Goal: Transaction & Acquisition: Purchase product/service

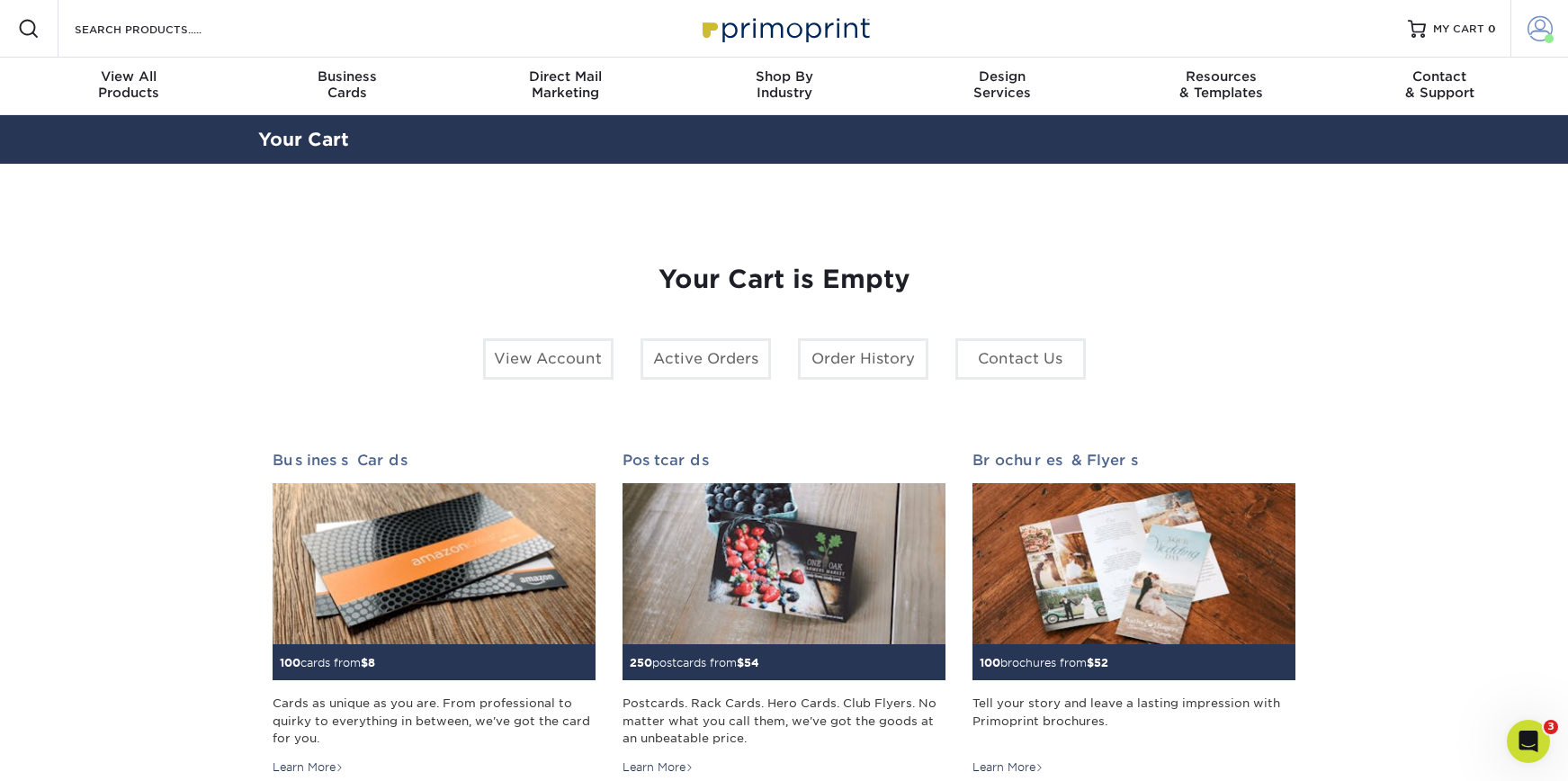
click at [1538, 28] on span at bounding box center [1540, 28] width 25 height 25
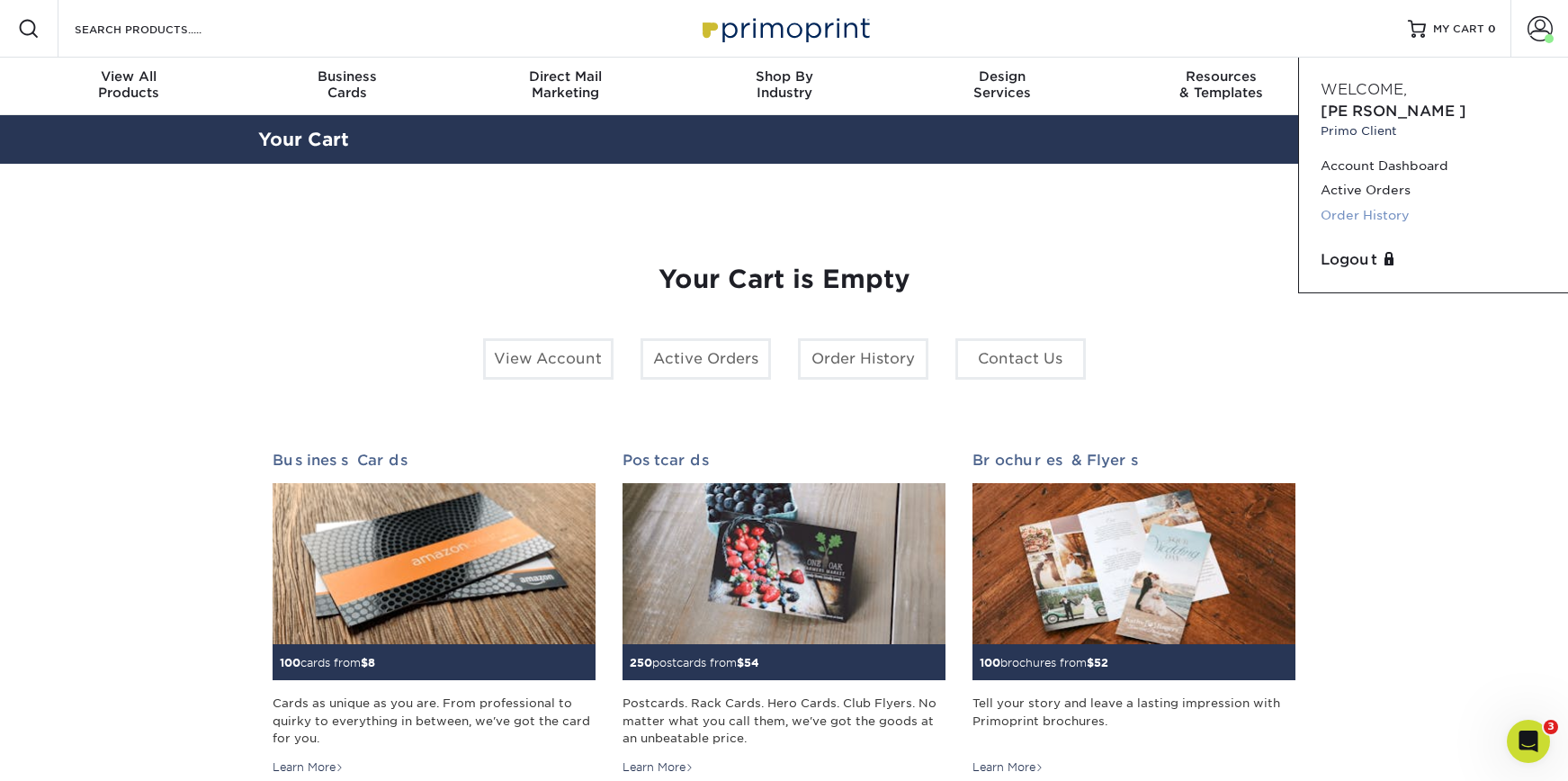
click at [1349, 203] on link "Order History" at bounding box center [1434, 215] width 226 height 24
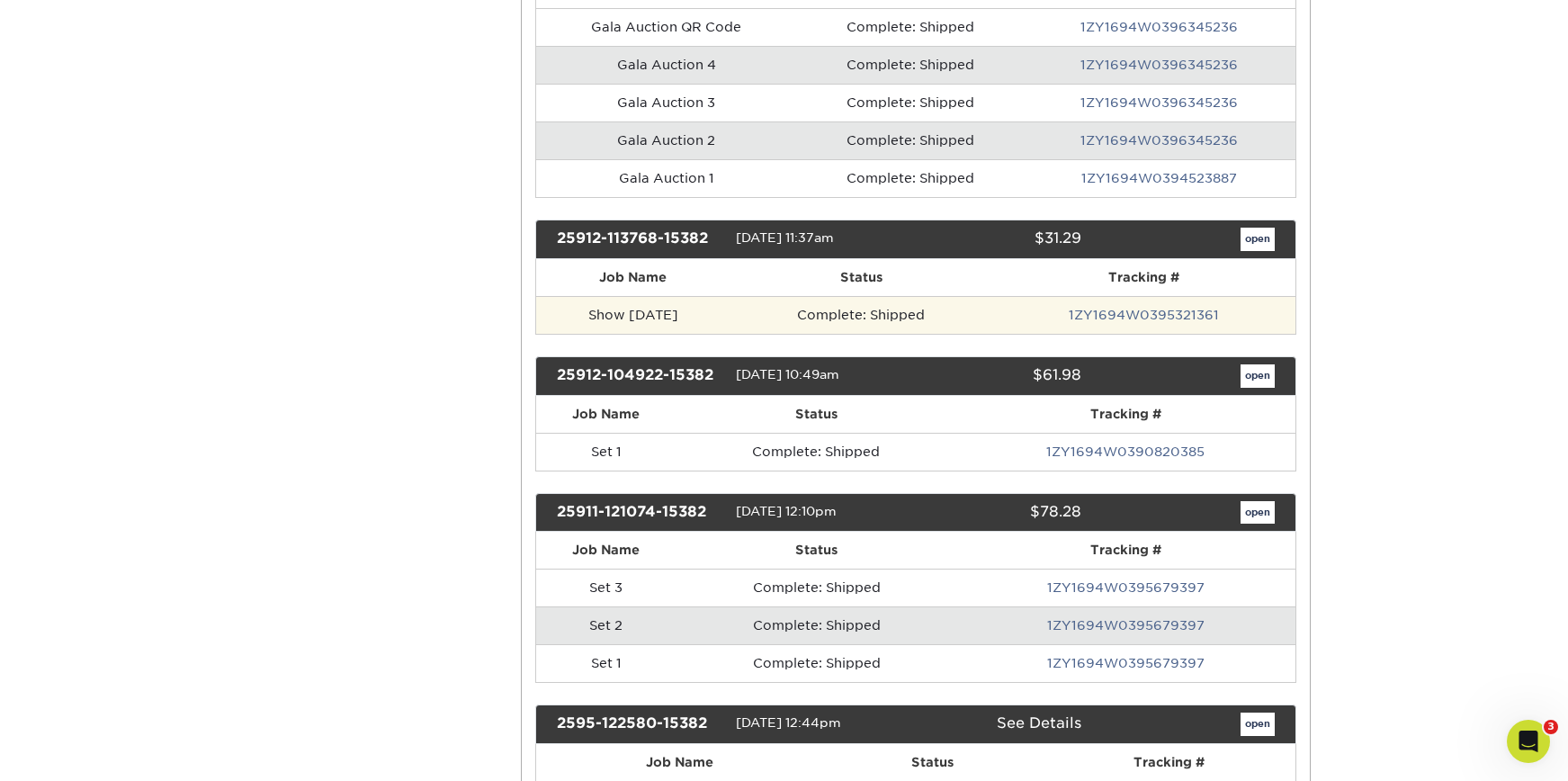
scroll to position [541, 0]
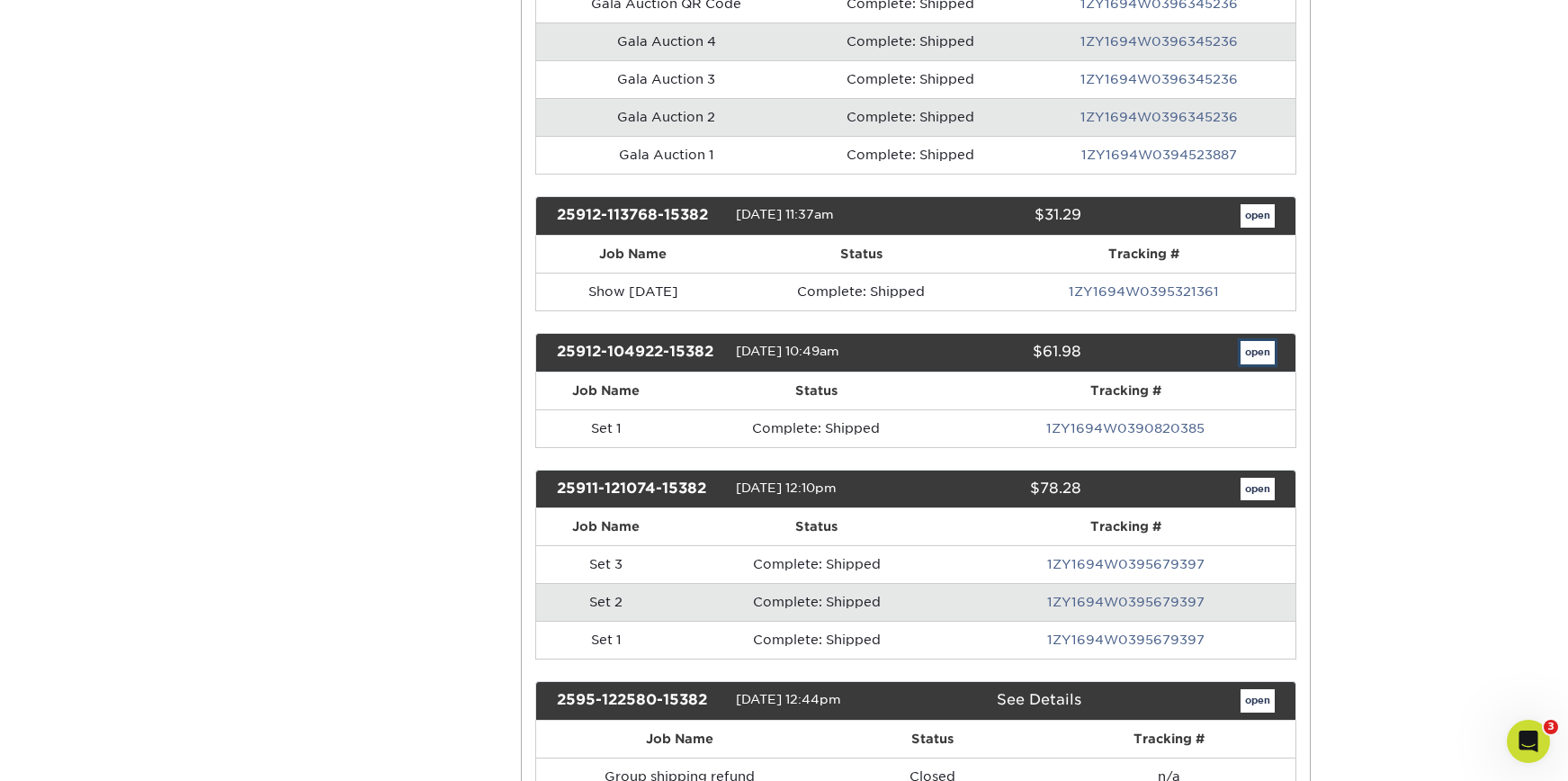
click at [1273, 362] on link "open" at bounding box center [1258, 352] width 34 height 23
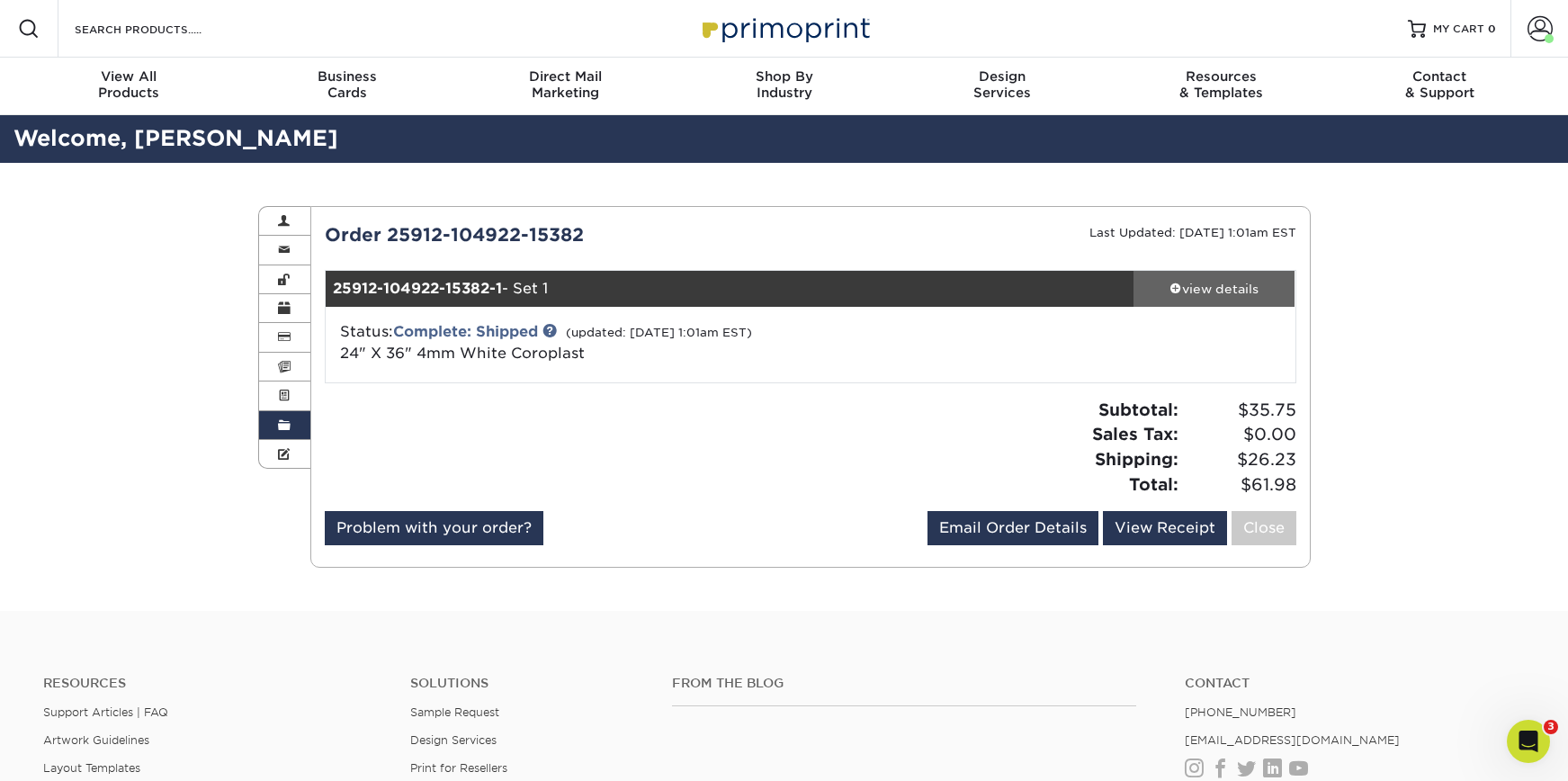
click at [1225, 301] on link "view details" at bounding box center [1215, 289] width 162 height 36
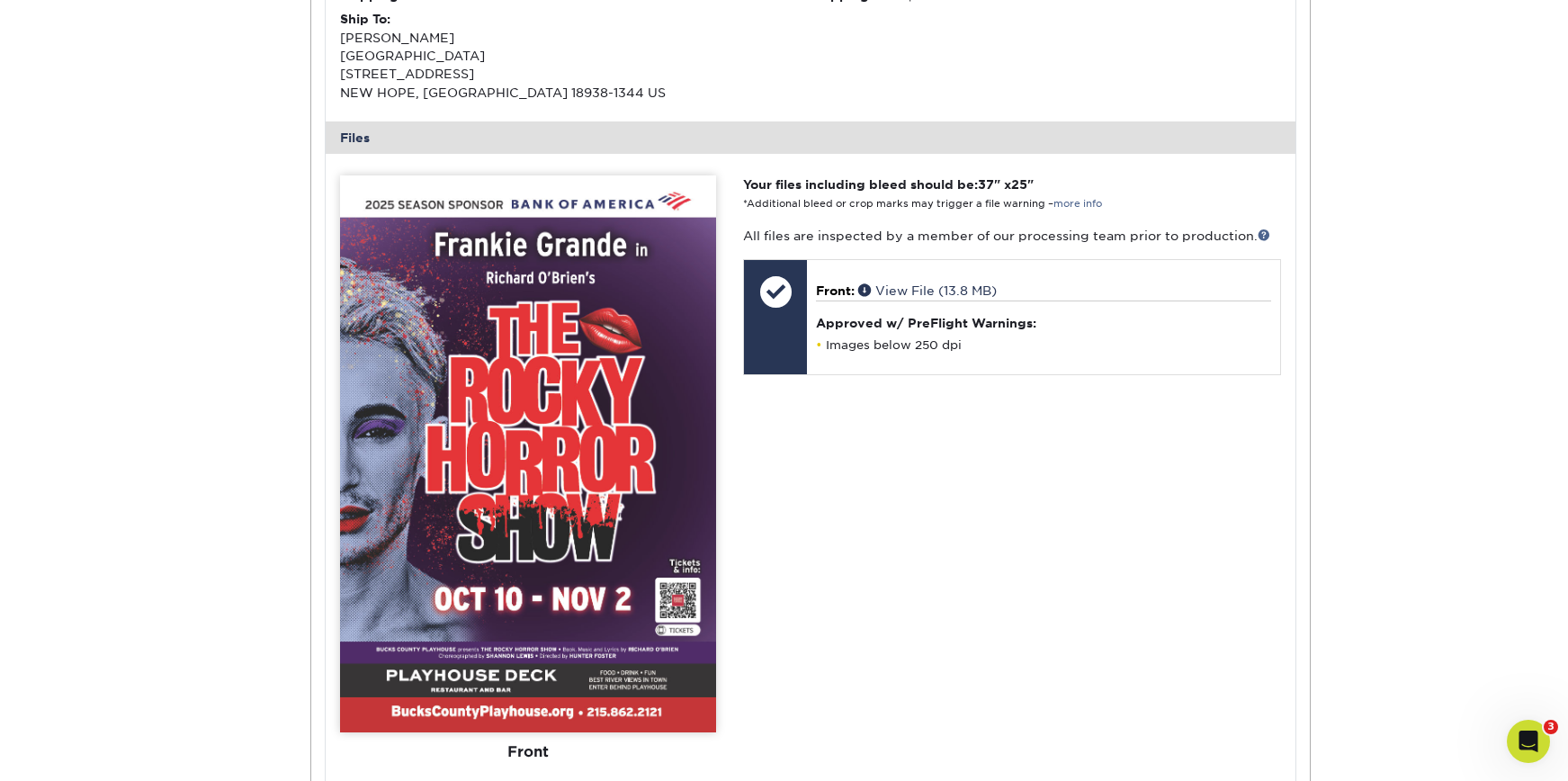
scroll to position [668, 0]
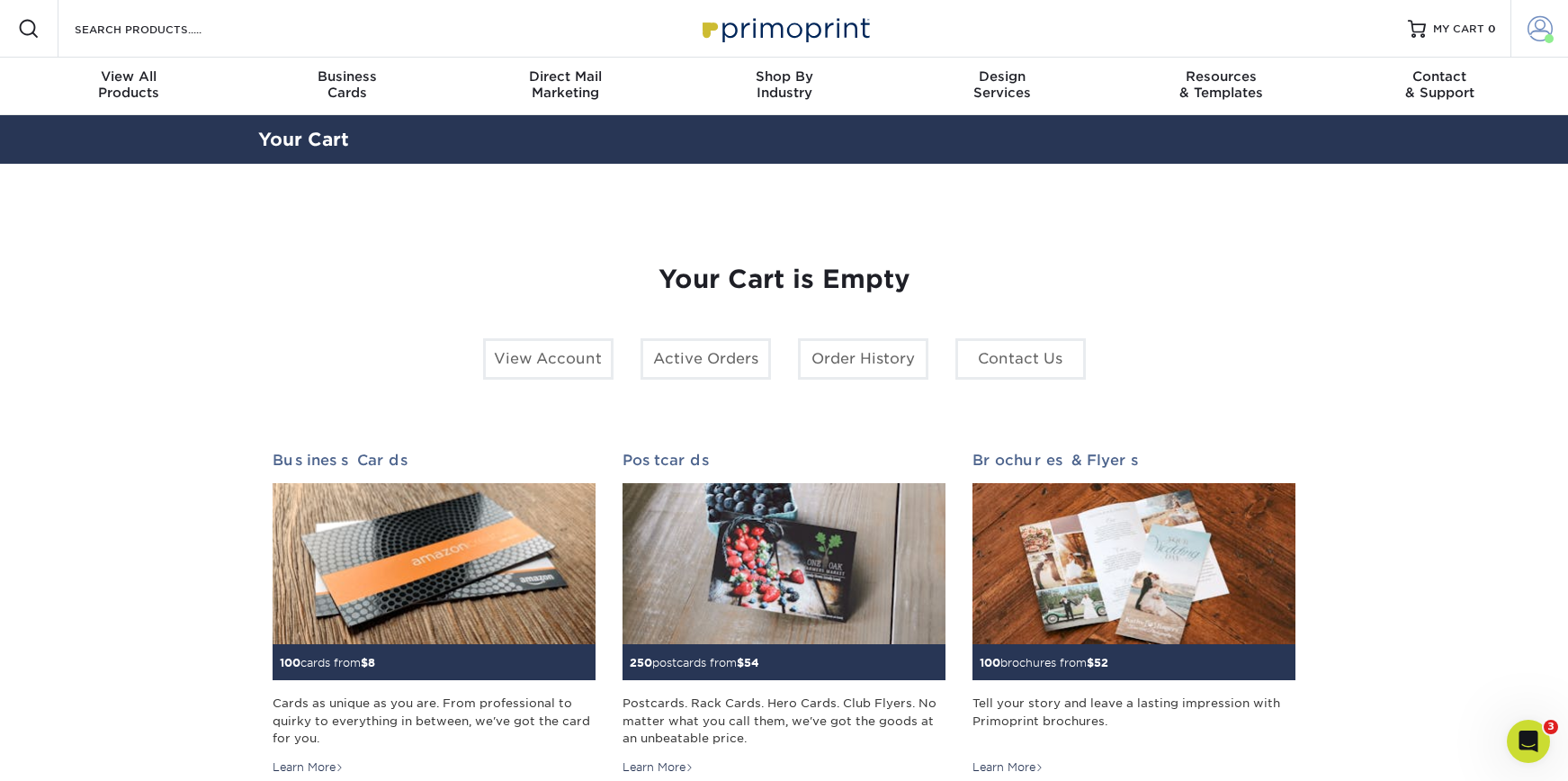
click at [1551, 24] on span at bounding box center [1540, 28] width 25 height 25
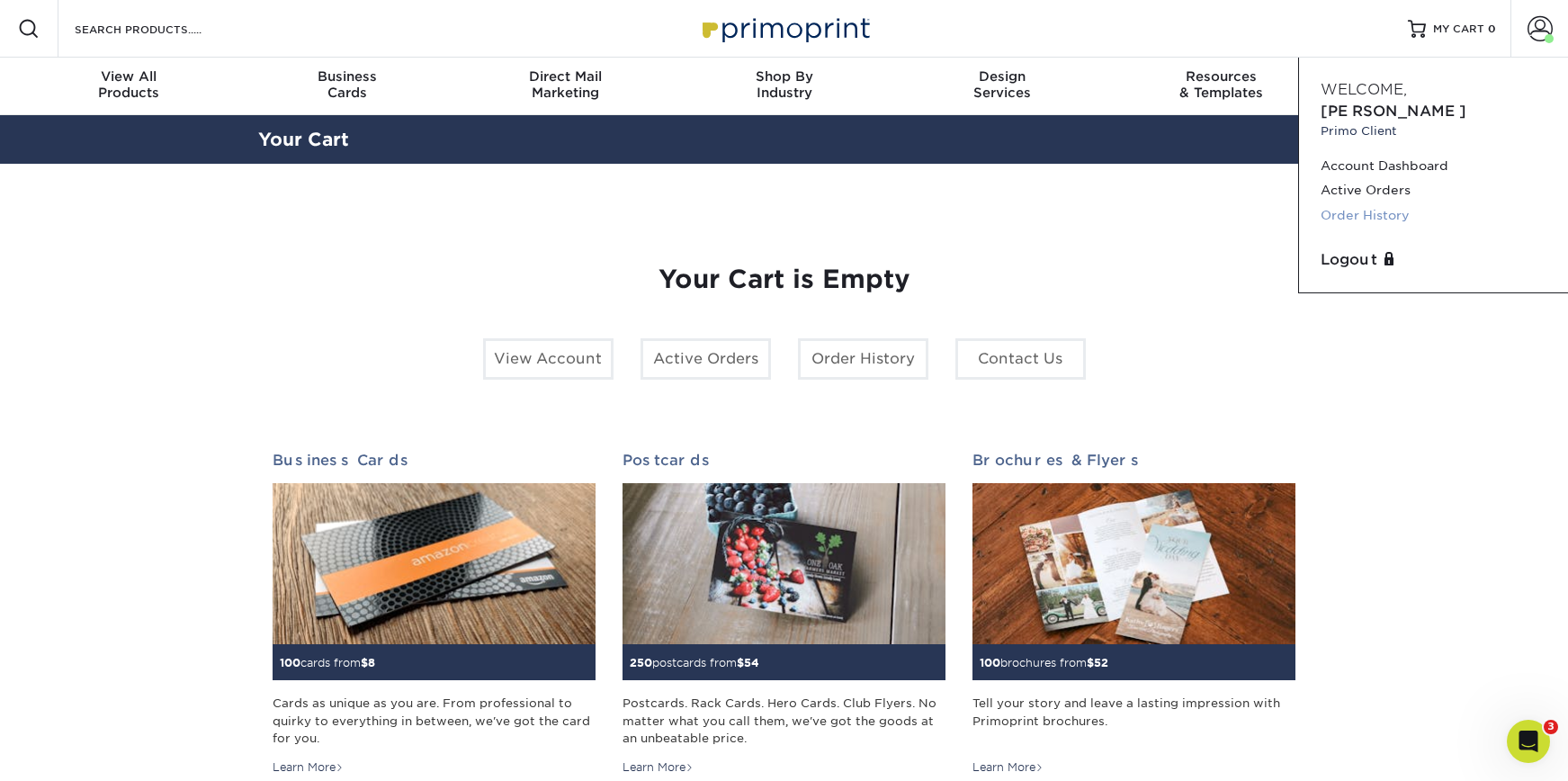
click at [1356, 203] on link "Order History" at bounding box center [1434, 215] width 226 height 24
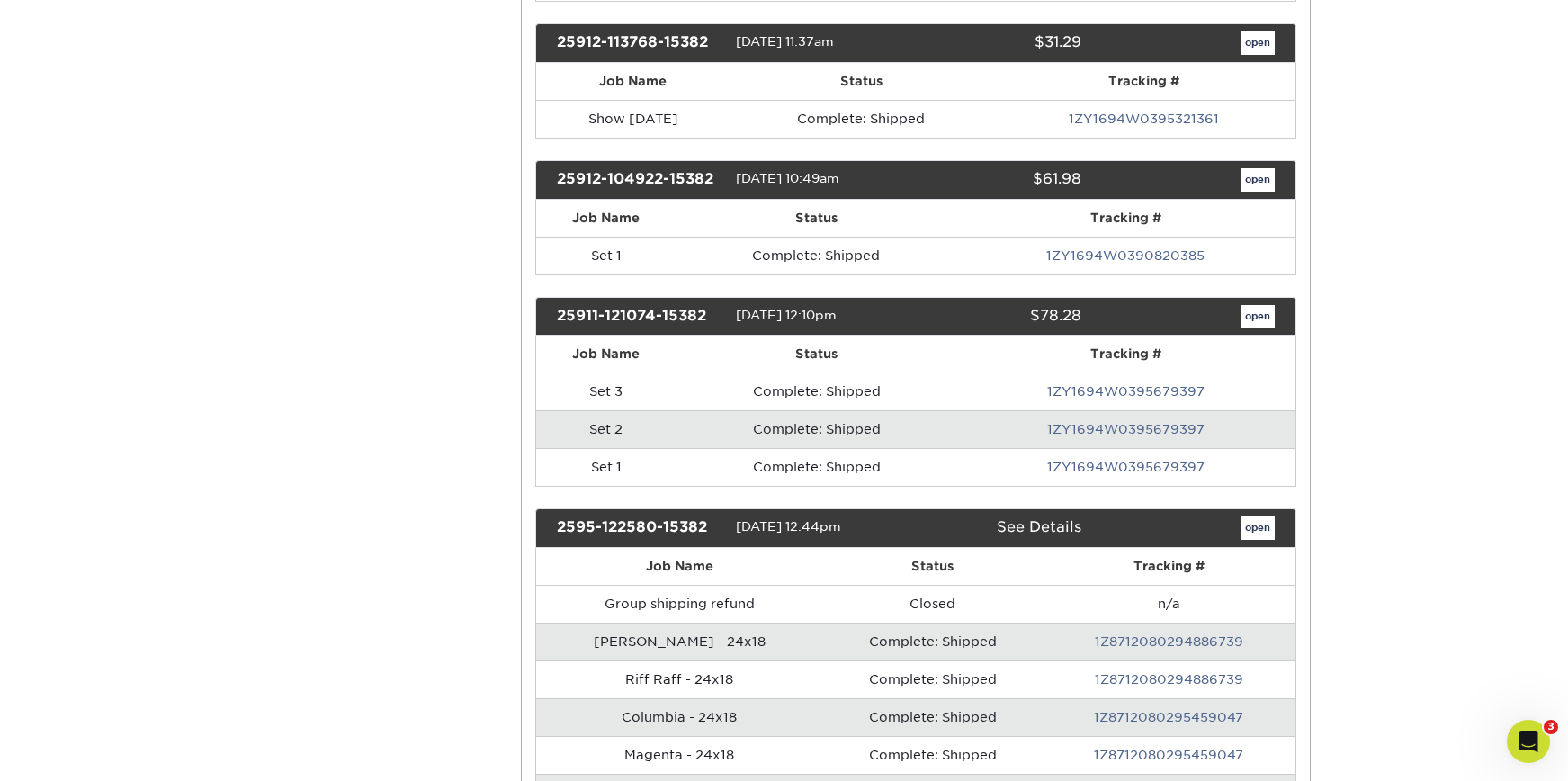
scroll to position [736, 0]
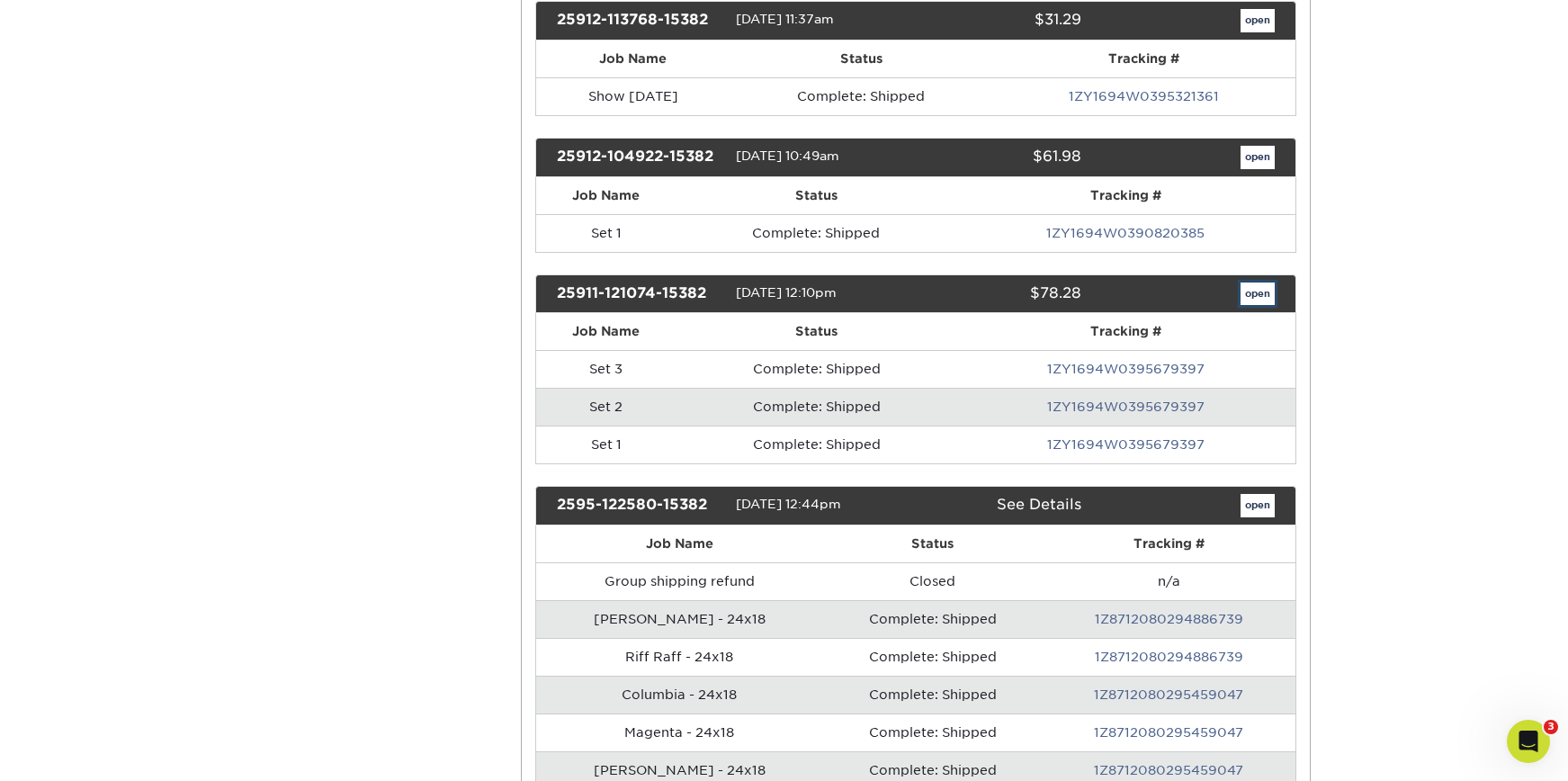
click at [1268, 291] on link "open" at bounding box center [1258, 293] width 34 height 23
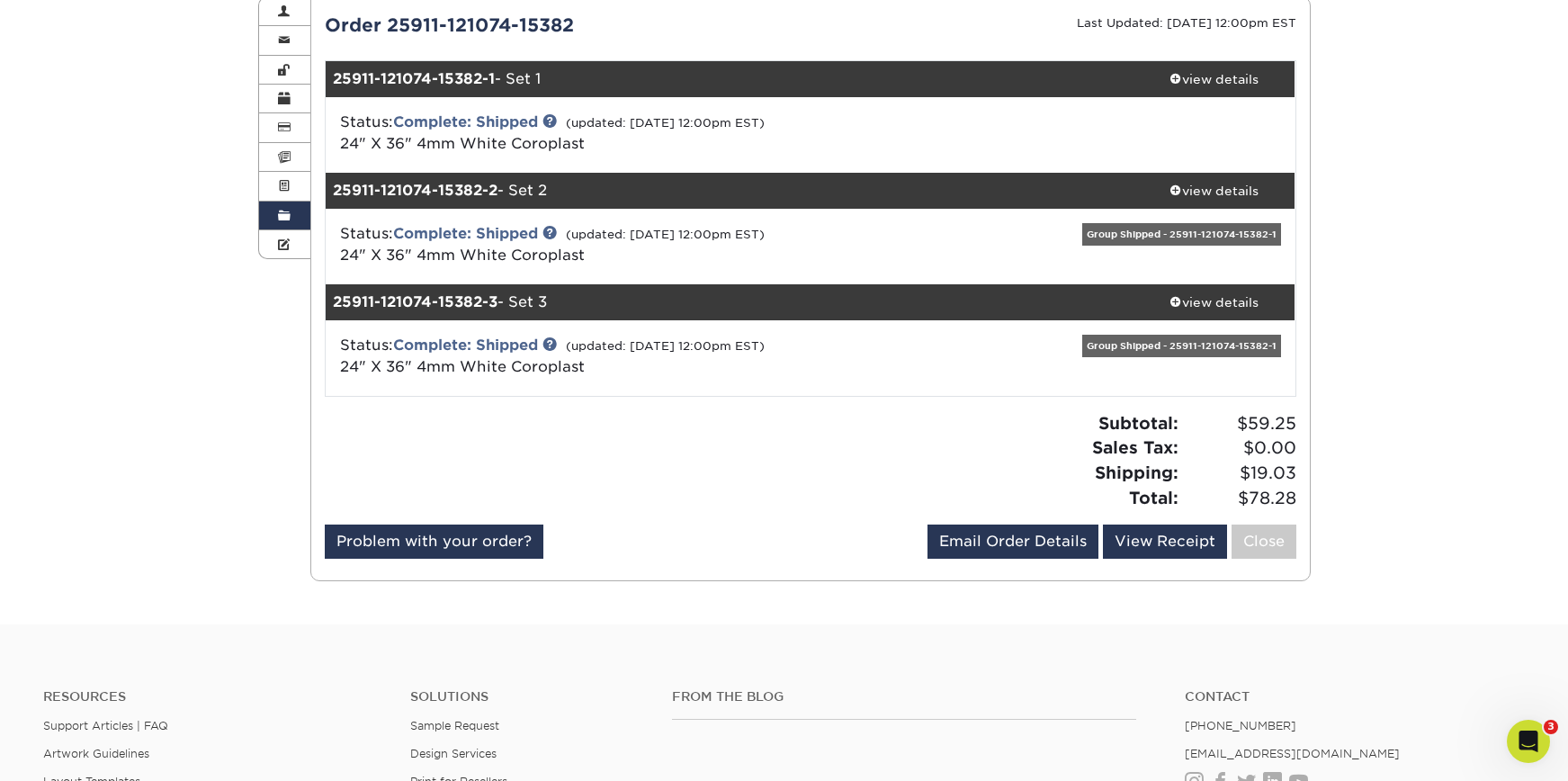
scroll to position [213, 0]
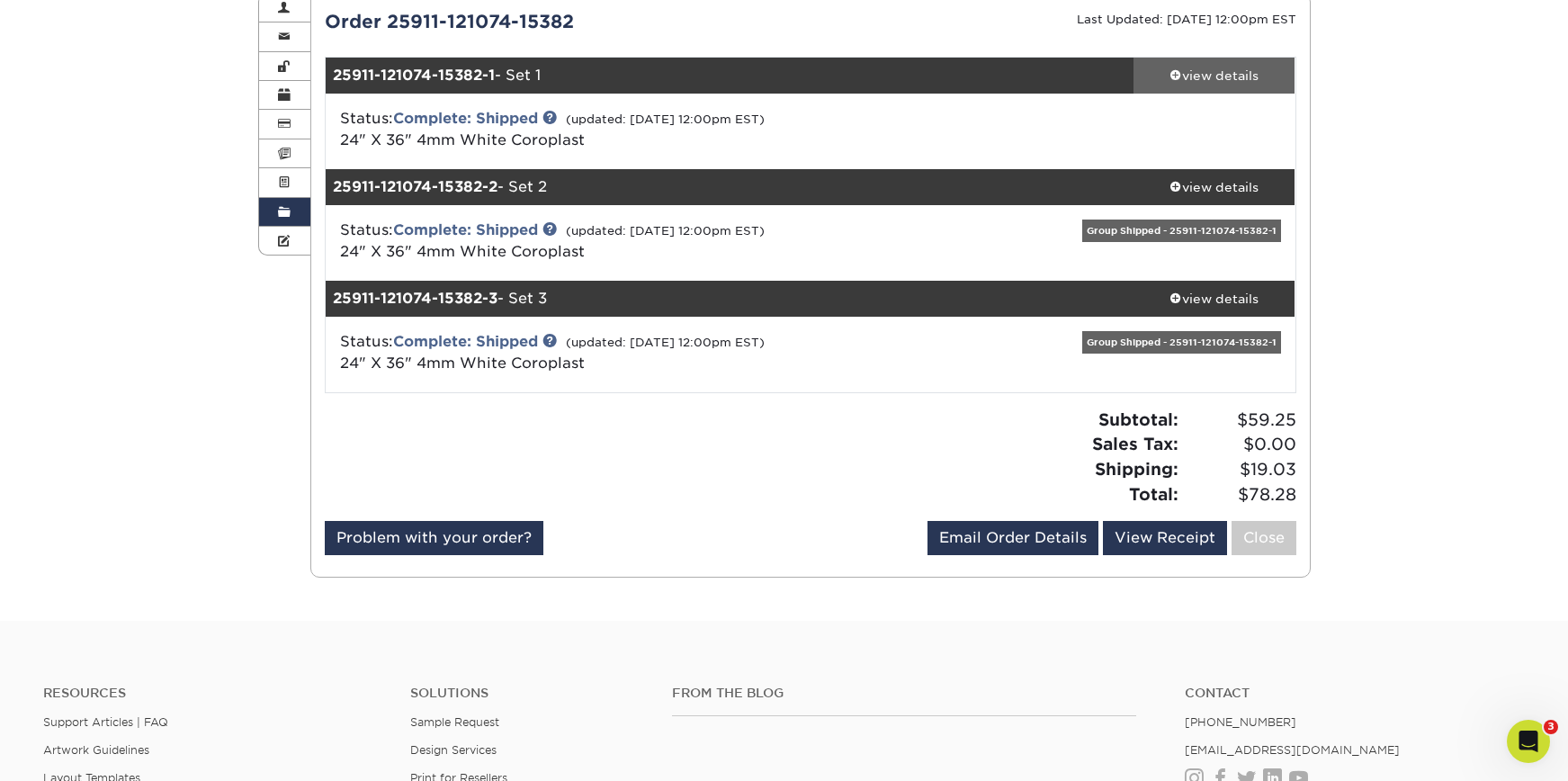
click at [1238, 80] on div "view details" at bounding box center [1215, 76] width 162 height 18
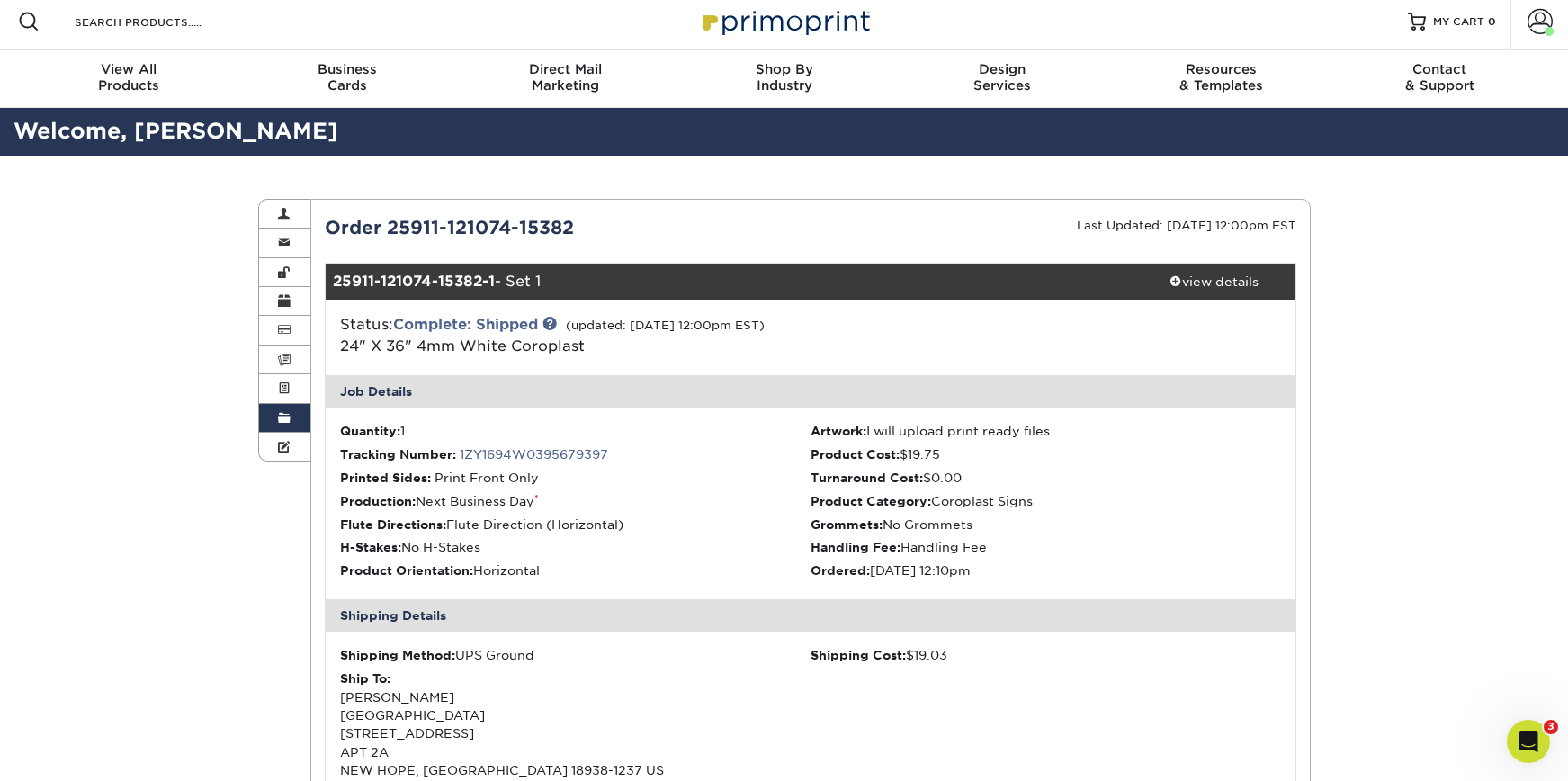
scroll to position [0, 0]
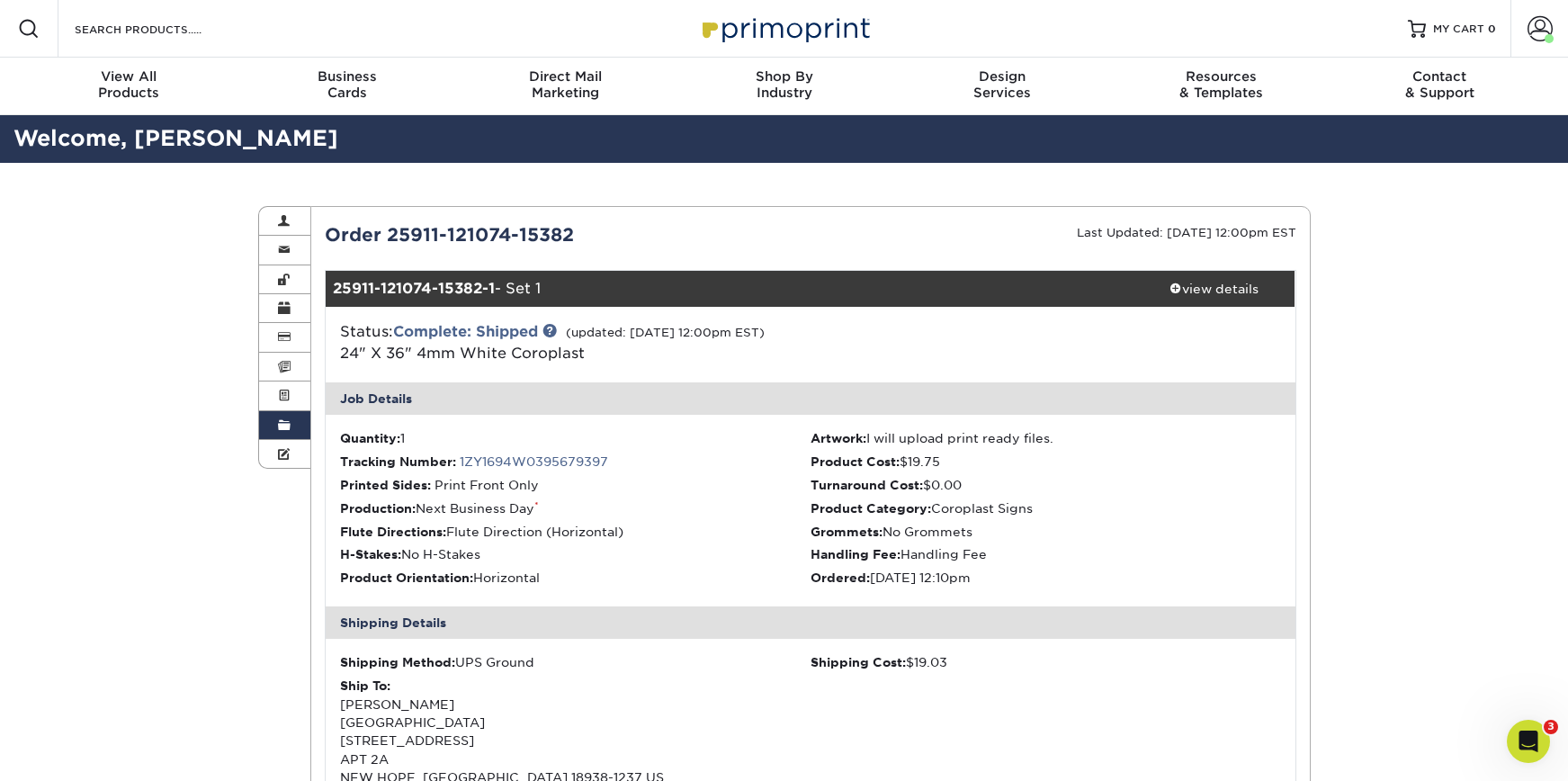
click at [374, 38] on div "Resources Menu Search Products Account Welcome, Michael Primo Client Account Da…" at bounding box center [784, 29] width 1568 height 58
click at [183, 31] on input "Search Products" at bounding box center [160, 29] width 175 height 22
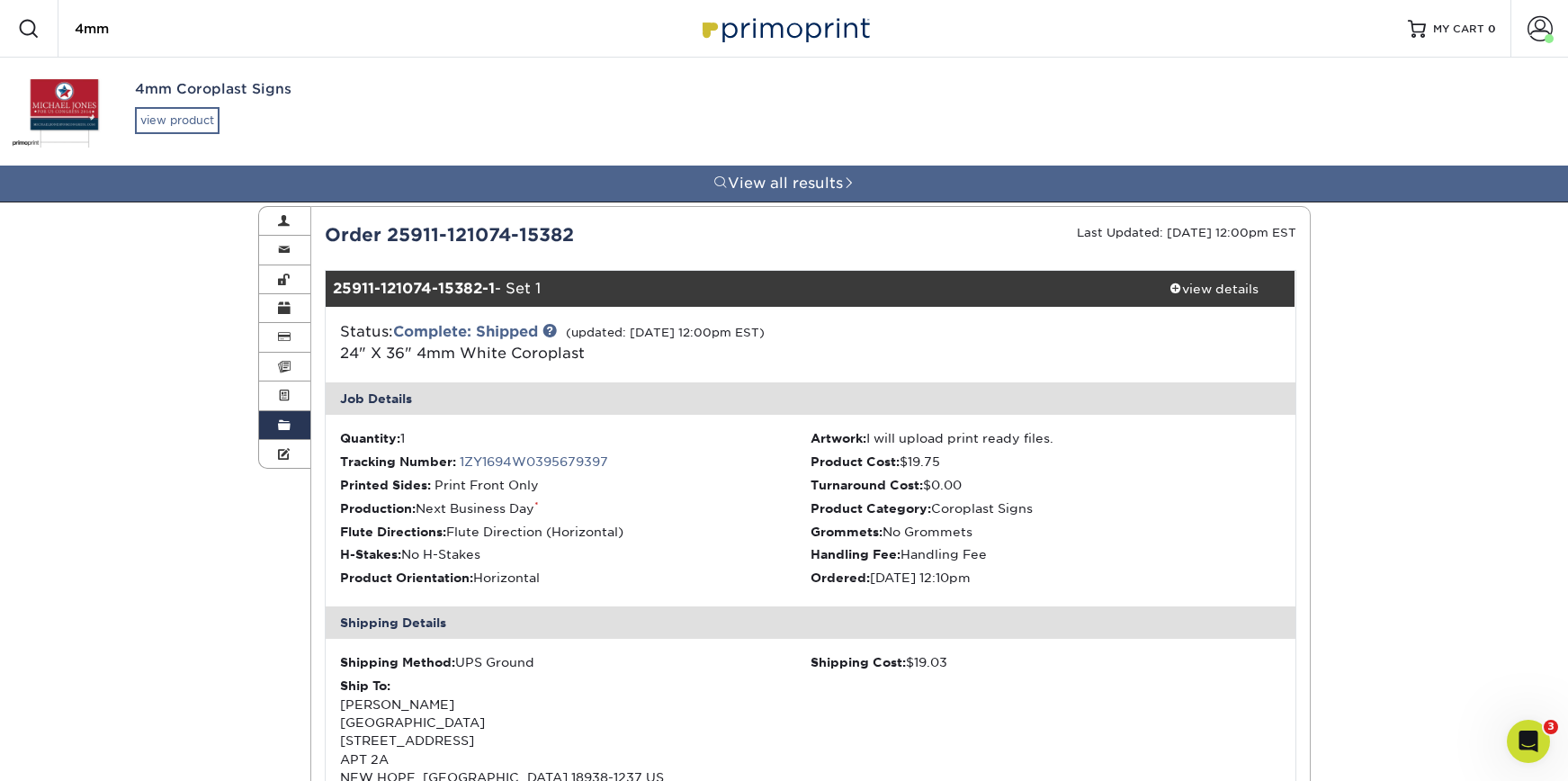
type input "4mm"
click at [165, 122] on div "view product" at bounding box center [177, 120] width 85 height 27
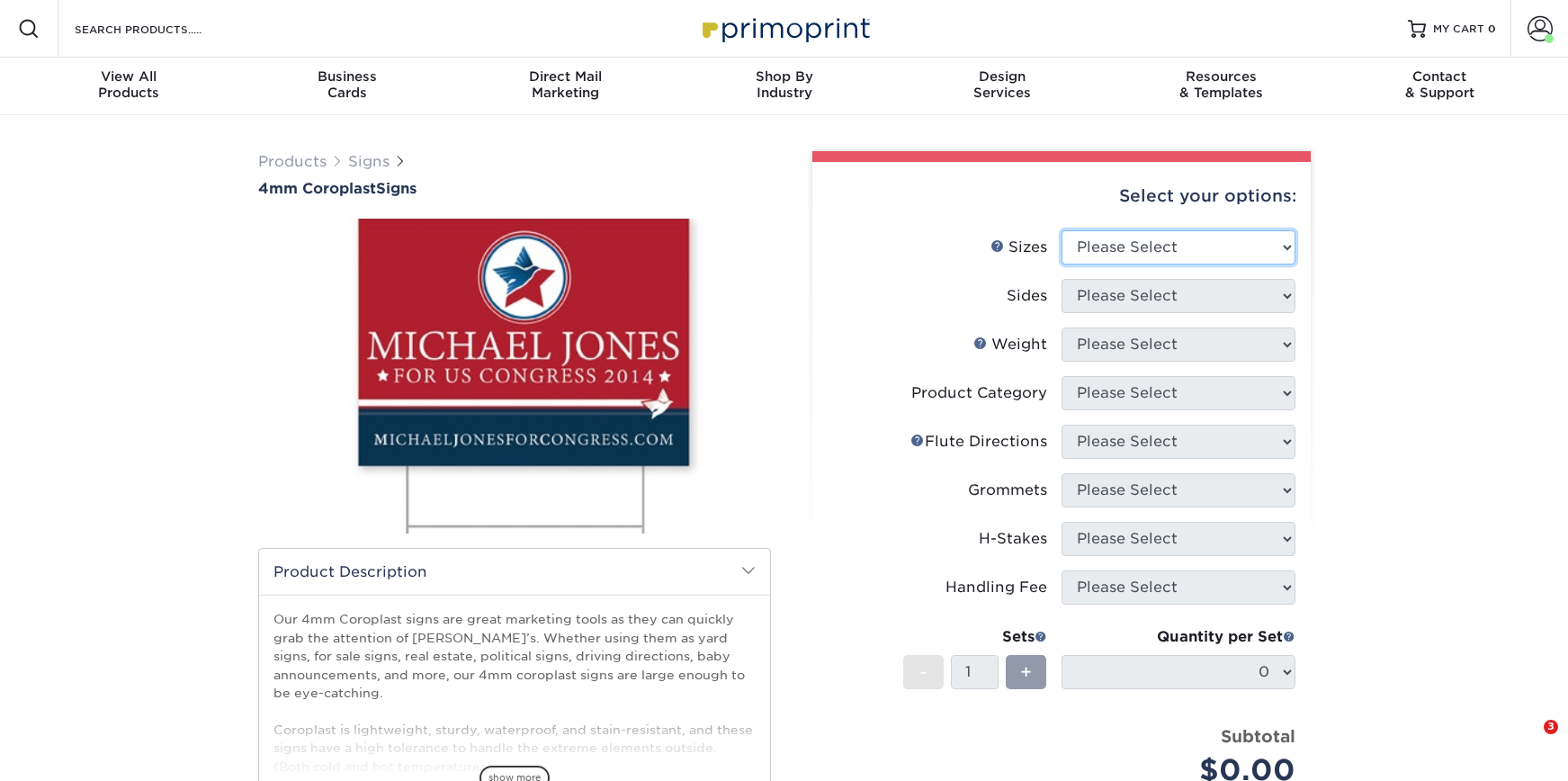
click at [1152, 239] on select "Please Select 12" x 18" 18" x 24" 24" x 24" 24" x 36"" at bounding box center [1179, 247] width 234 height 34
select select "24.00x36.00"
click at [1062, 230] on select "Please Select 12" x 18" 18" x 24" 24" x 24" 24" x 36"" at bounding box center [1179, 247] width 234 height 34
click at [1132, 306] on select "Please Select Print Both Sides Print Front Only" at bounding box center [1179, 296] width 234 height 34
select select "32d3c223-f82c-492b-b915-ba065a00862f"
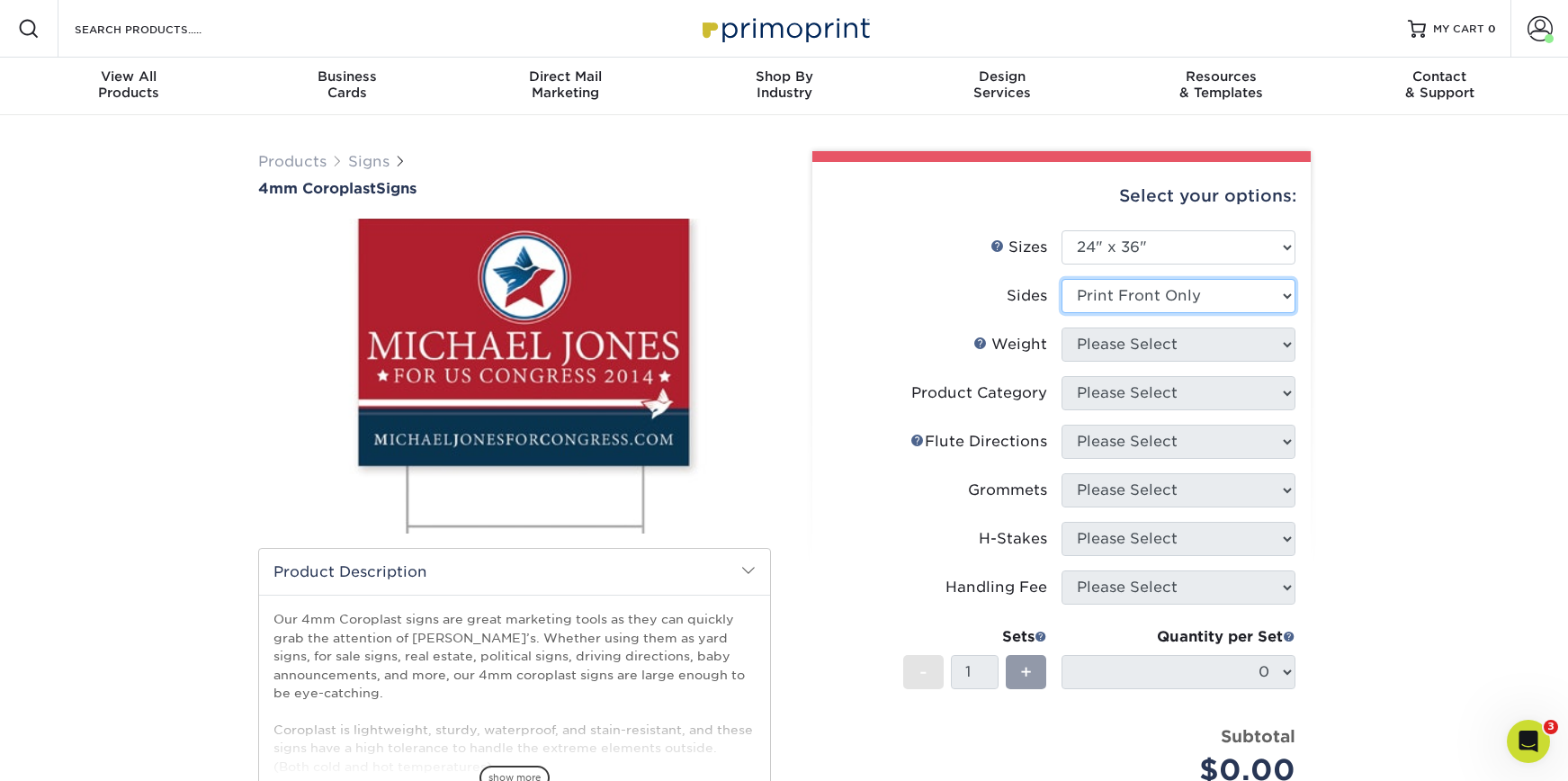
click at [1062, 279] on select "Please Select Print Both Sides Print Front Only" at bounding box center [1179, 296] width 234 height 34
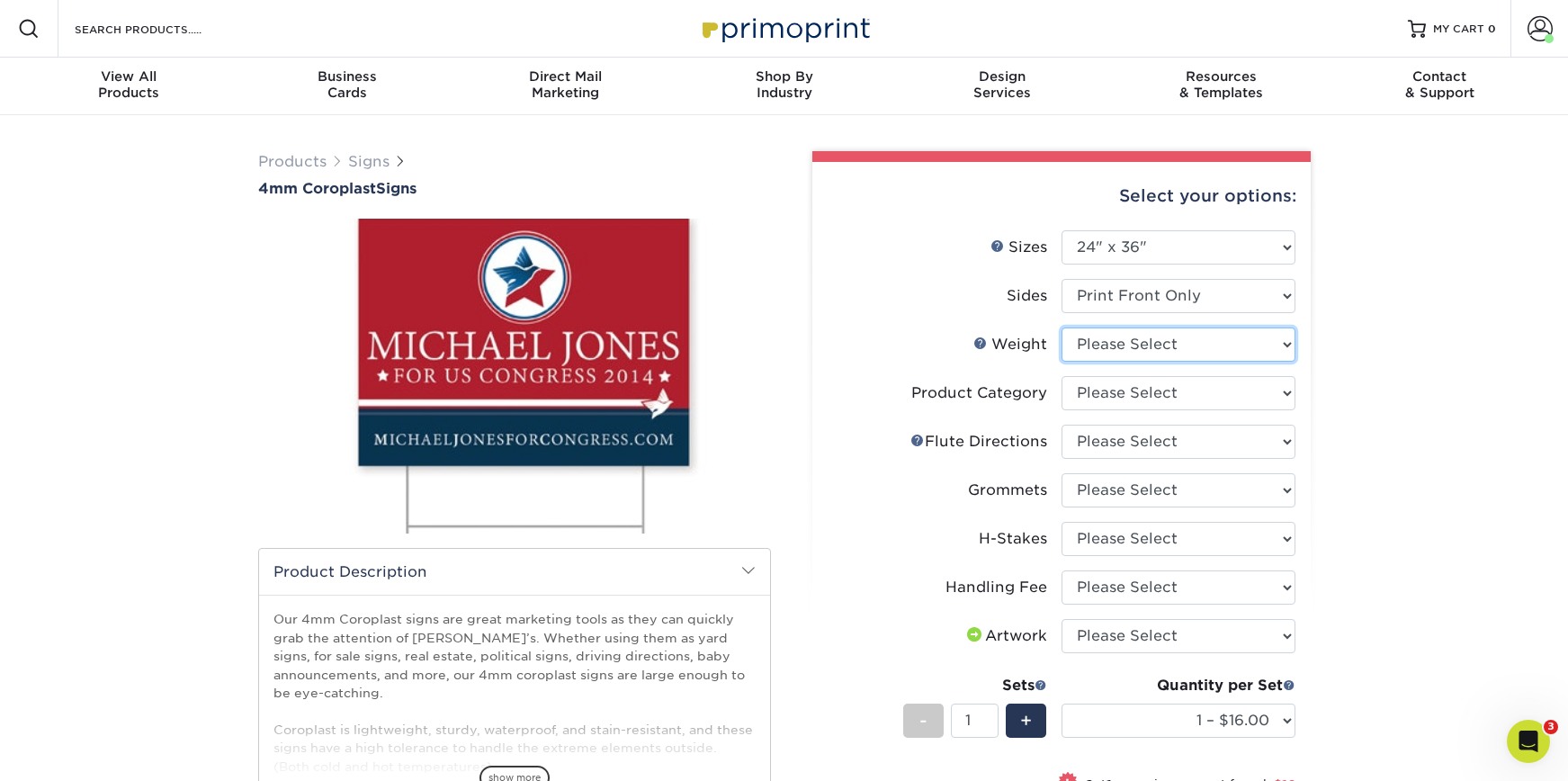
click at [1192, 331] on select "Please Select 4CORO" at bounding box center [1179, 344] width 234 height 34
select select "4CORO"
click at [1062, 327] on select "Please Select 4CORO" at bounding box center [1179, 344] width 234 height 34
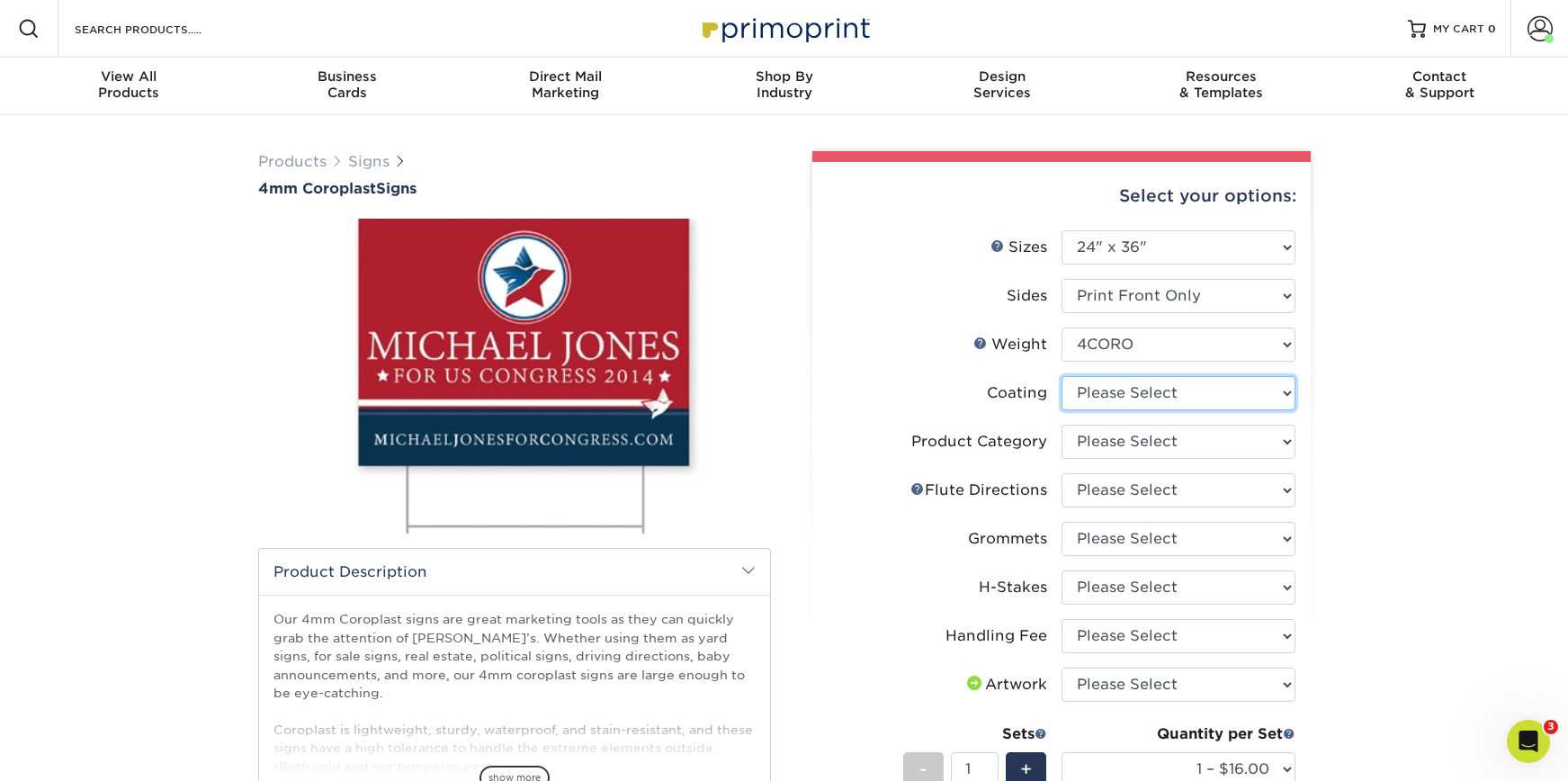
click at [1115, 396] on select at bounding box center [1179, 393] width 234 height 34
select select "3e7618de-abca-4bda-9f97-8b9129e913d8"
click at [1062, 376] on select at bounding box center [1179, 393] width 234 height 34
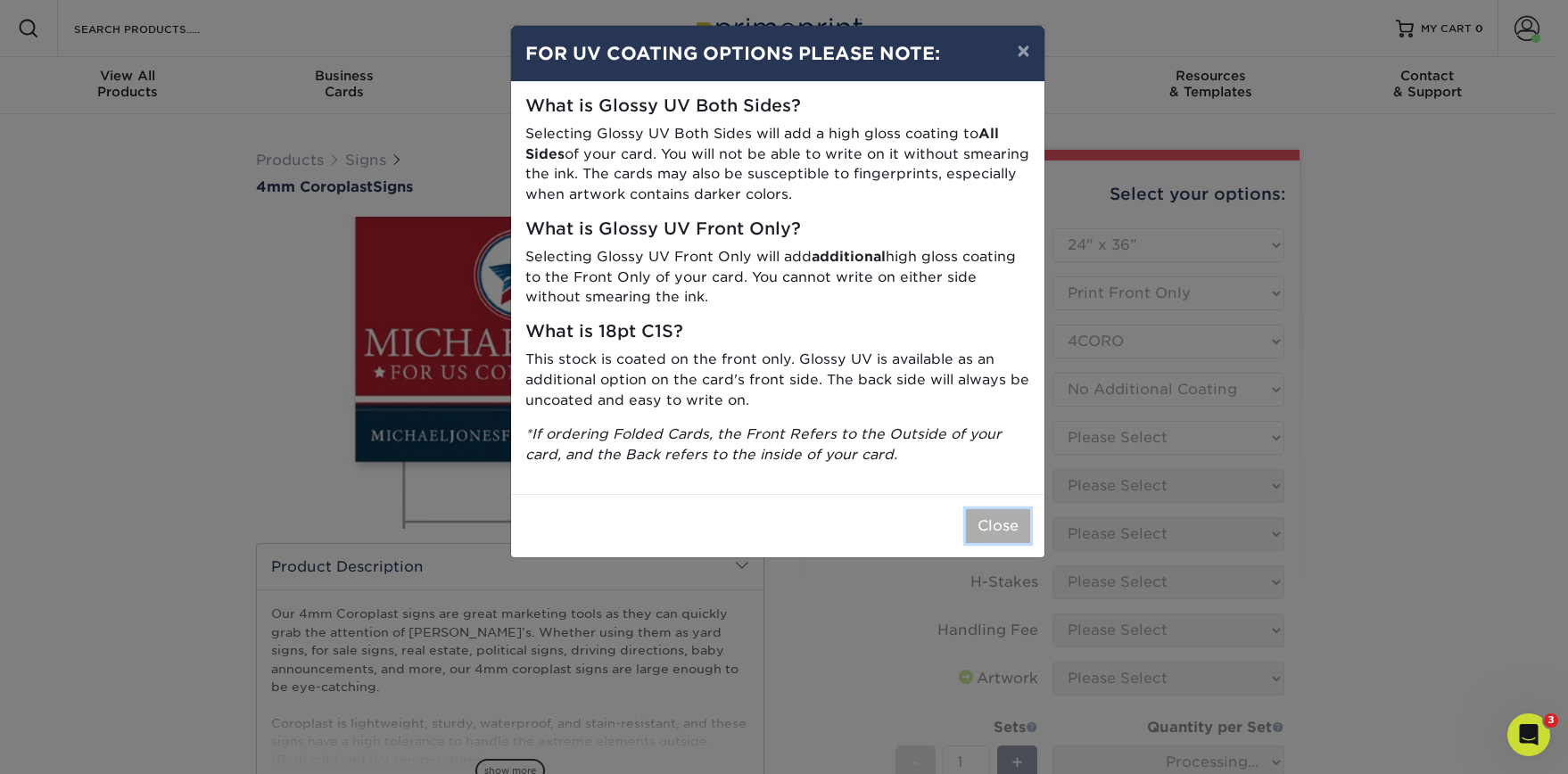
click at [1026, 517] on button "Close" at bounding box center [997, 526] width 64 height 34
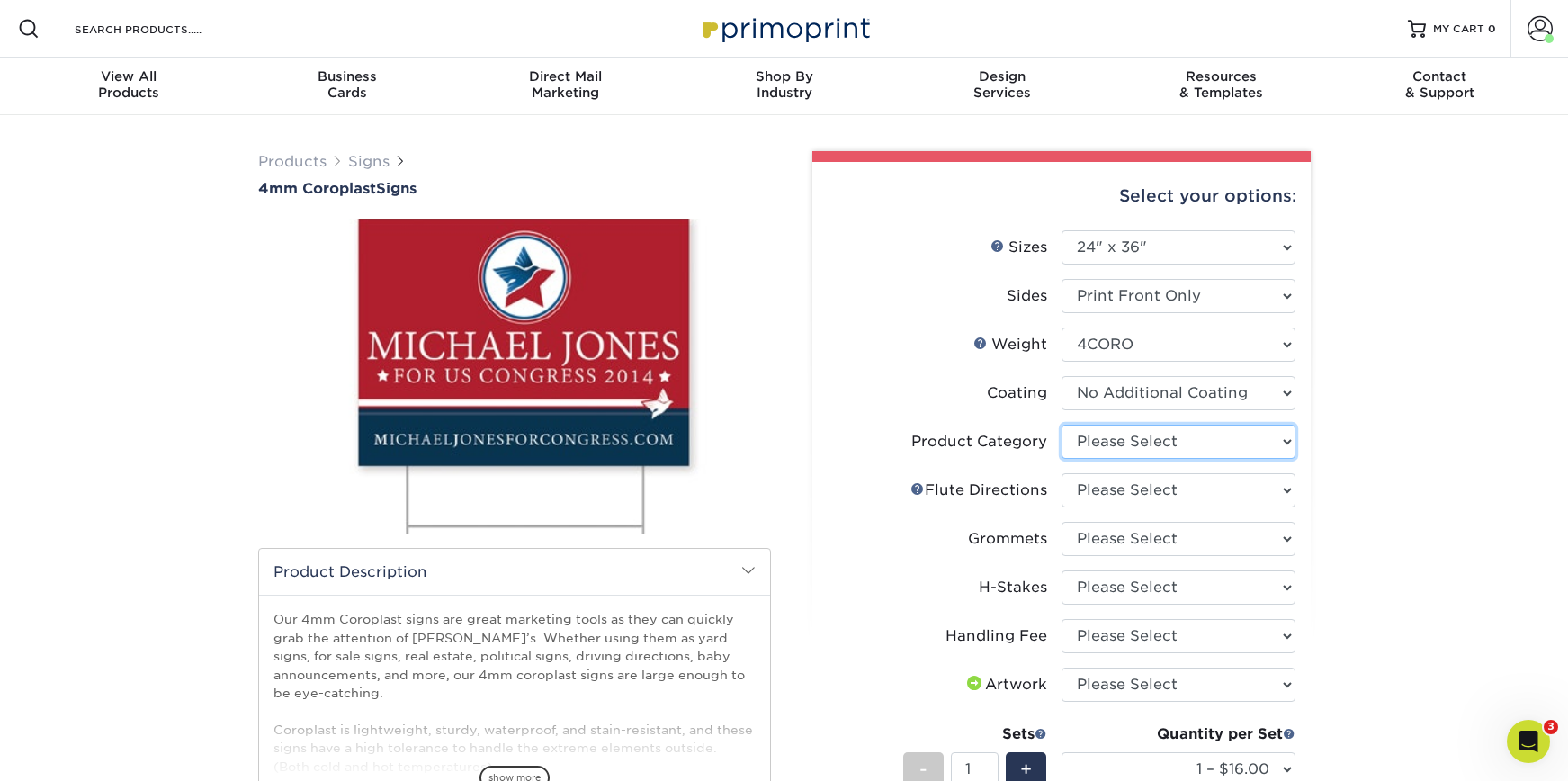
click at [1114, 452] on select "Please Select Coroplast Signs" at bounding box center [1179, 442] width 234 height 34
select select "b3582ed5-6912-492c-8440-2cc51afdb8e1"
click at [1062, 425] on select "Please Select Coroplast Signs" at bounding box center [1179, 442] width 234 height 34
click at [1102, 490] on select "Please Select Flute Direction (Horizontal) Flute Direction (Vertical)" at bounding box center [1179, 490] width 234 height 34
select select "b9474d6d-25b7-40b8-b284-85b7690982f8"
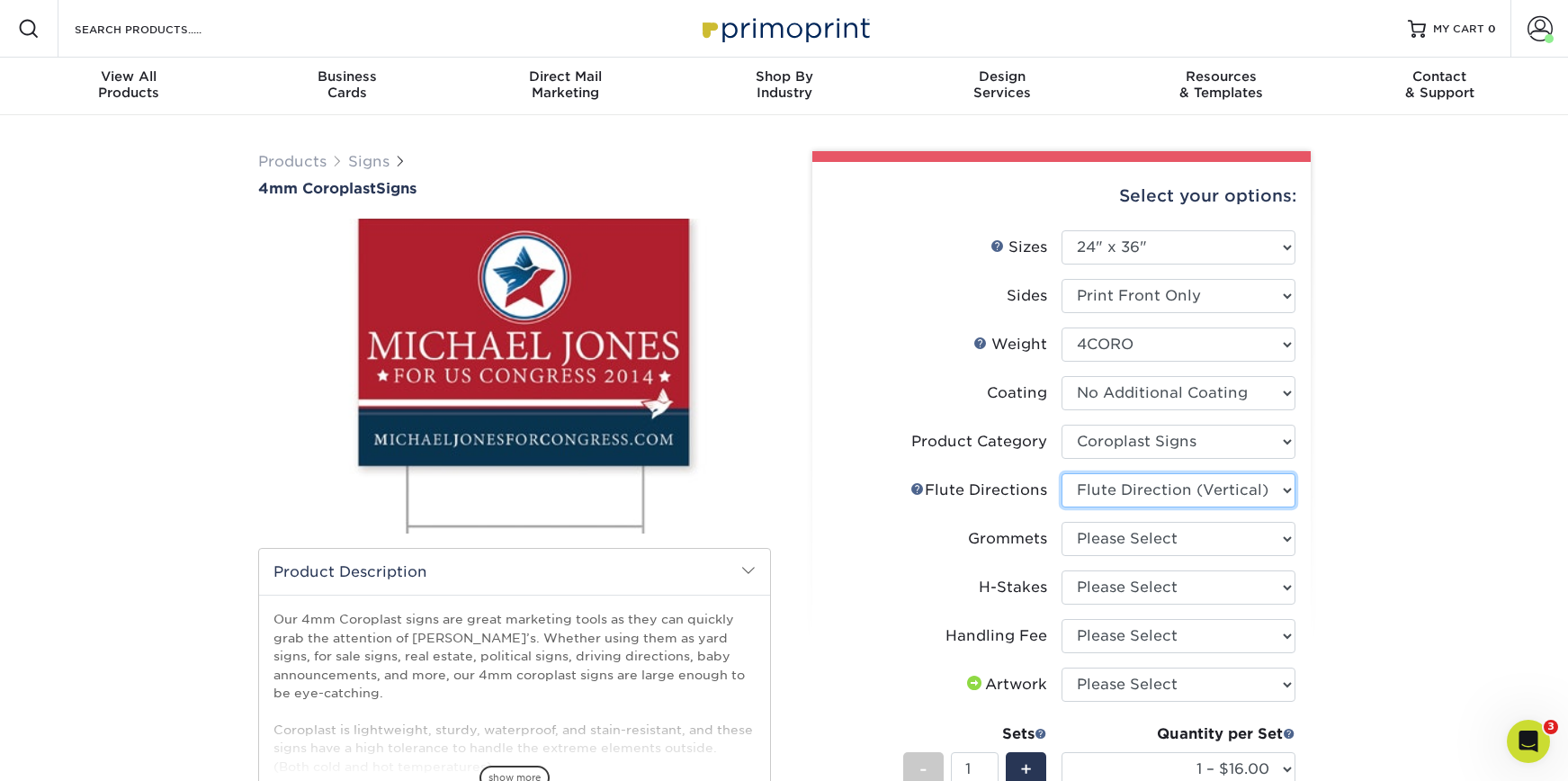
click at [1062, 473] on select "Please Select Flute Direction (Horizontal) Flute Direction (Vertical)" at bounding box center [1179, 490] width 234 height 34
click at [1106, 533] on select "Please Select No Grommets Yes, Grommet All 4 Corners Yes, Grommet All 4 Corners…" at bounding box center [1179, 539] width 234 height 34
select select "90d329df-db80-4206-b821-ff9d3f363977"
click at [1062, 522] on select "Please Select No Grommets Yes, Grommet All 4 Corners Yes, Grommet All 4 Corners…" at bounding box center [1179, 539] width 234 height 34
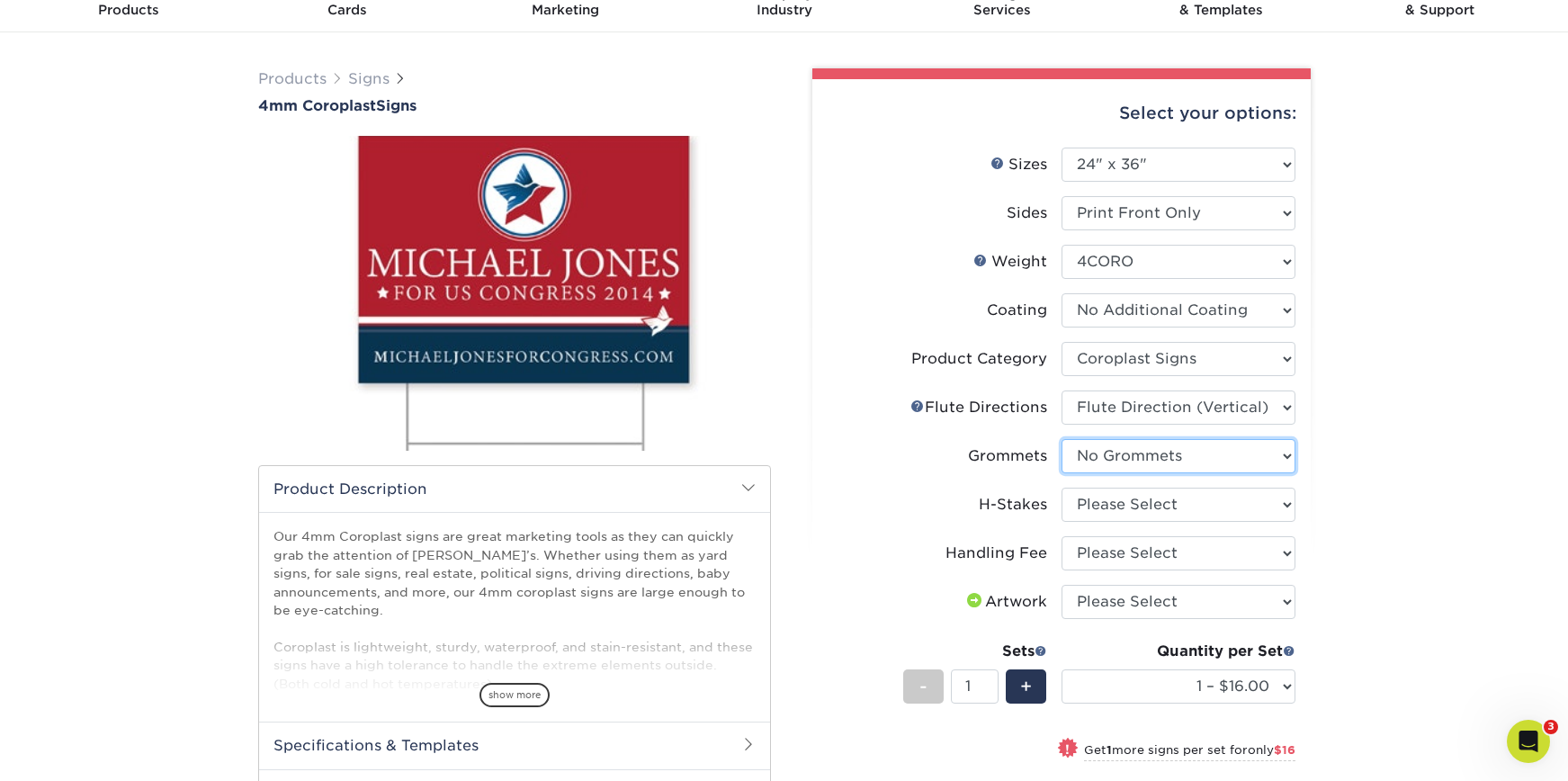
scroll to position [84, 0]
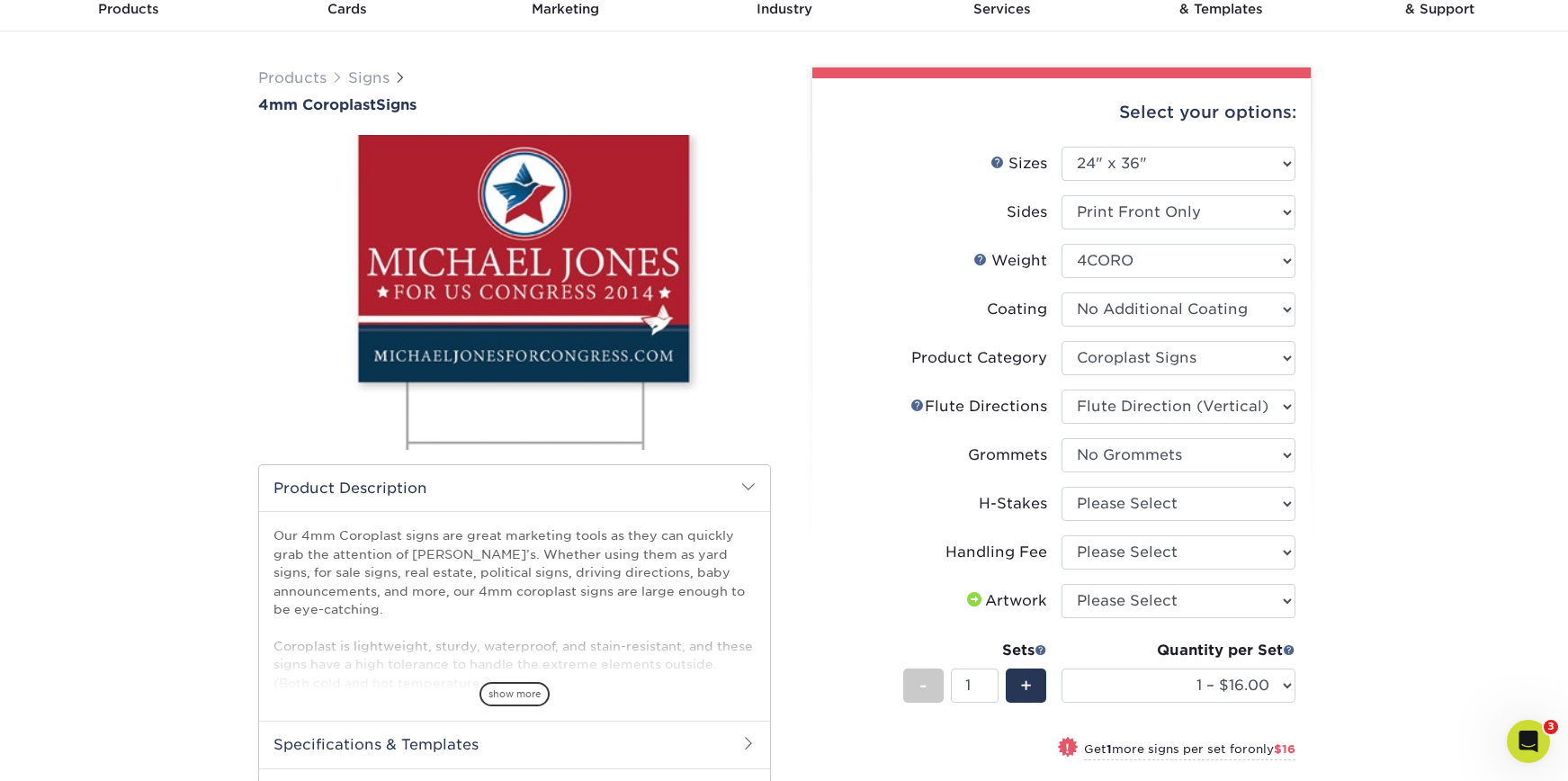
click at [1102, 521] on li "H-Stakes Please Select No H-Stakes Yes" at bounding box center [1062, 511] width 468 height 49
click at [1104, 514] on select "Please Select No H-Stakes Yes" at bounding box center [1179, 504] width 234 height 34
select select "aec992a9-897e-40ed-b45c-8ce74849ba63"
click at [1062, 487] on select "Please Select No H-Stakes Yes" at bounding box center [1179, 504] width 234 height 34
click at [1094, 548] on select "Please Select Handling Fee" at bounding box center [1179, 552] width 234 height 34
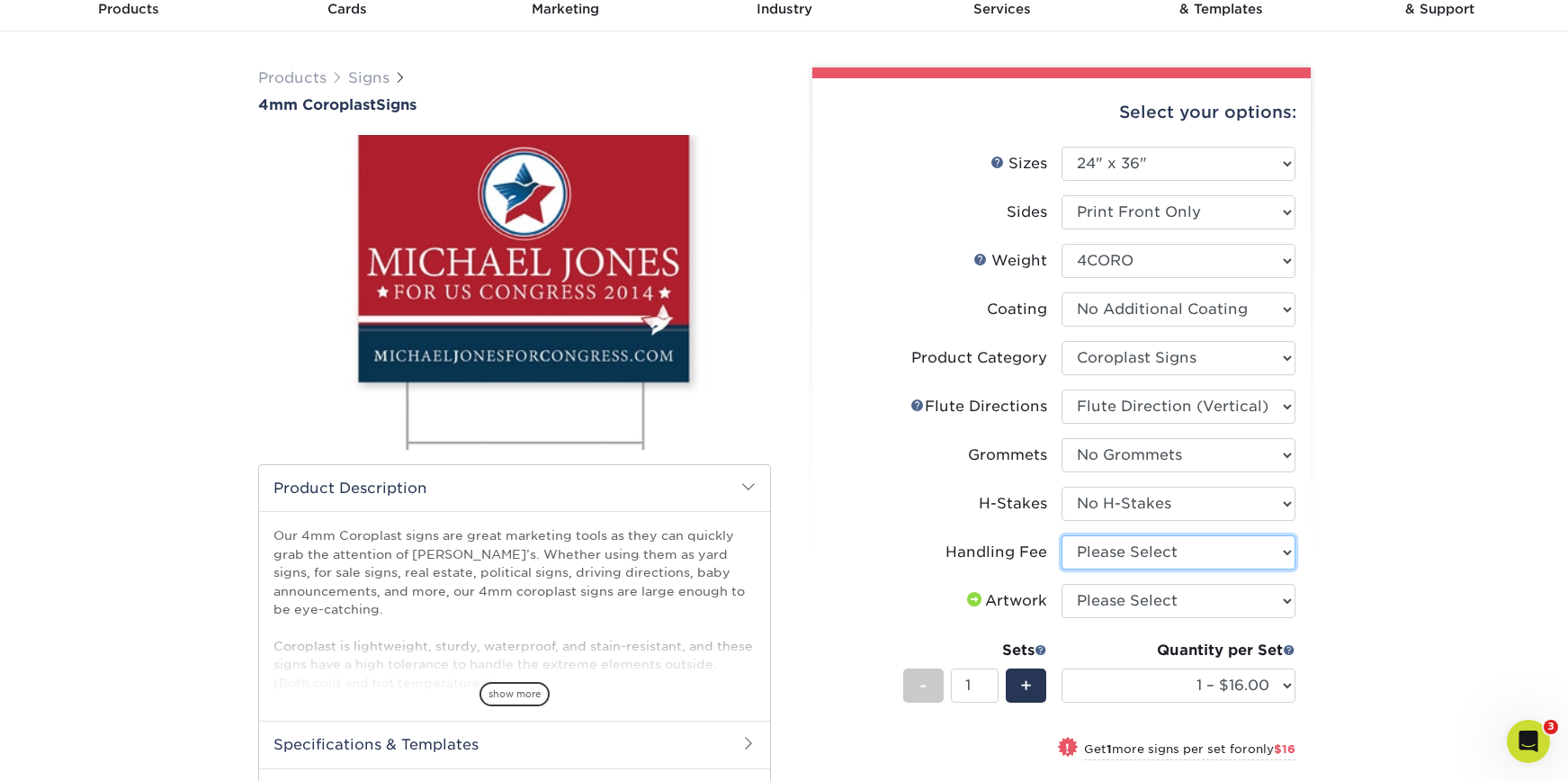
select select "ab74c079-444c-4260-ae6a-e09bdee8073c"
click at [1062, 535] on select "Please Select Handling Fee" at bounding box center [1179, 552] width 234 height 34
click at [1098, 587] on select "Please Select I will upload files I need a design - $50" at bounding box center [1179, 601] width 234 height 34
select select "upload"
click at [1062, 584] on select "Please Select I will upload files I need a design - $50" at bounding box center [1179, 601] width 234 height 34
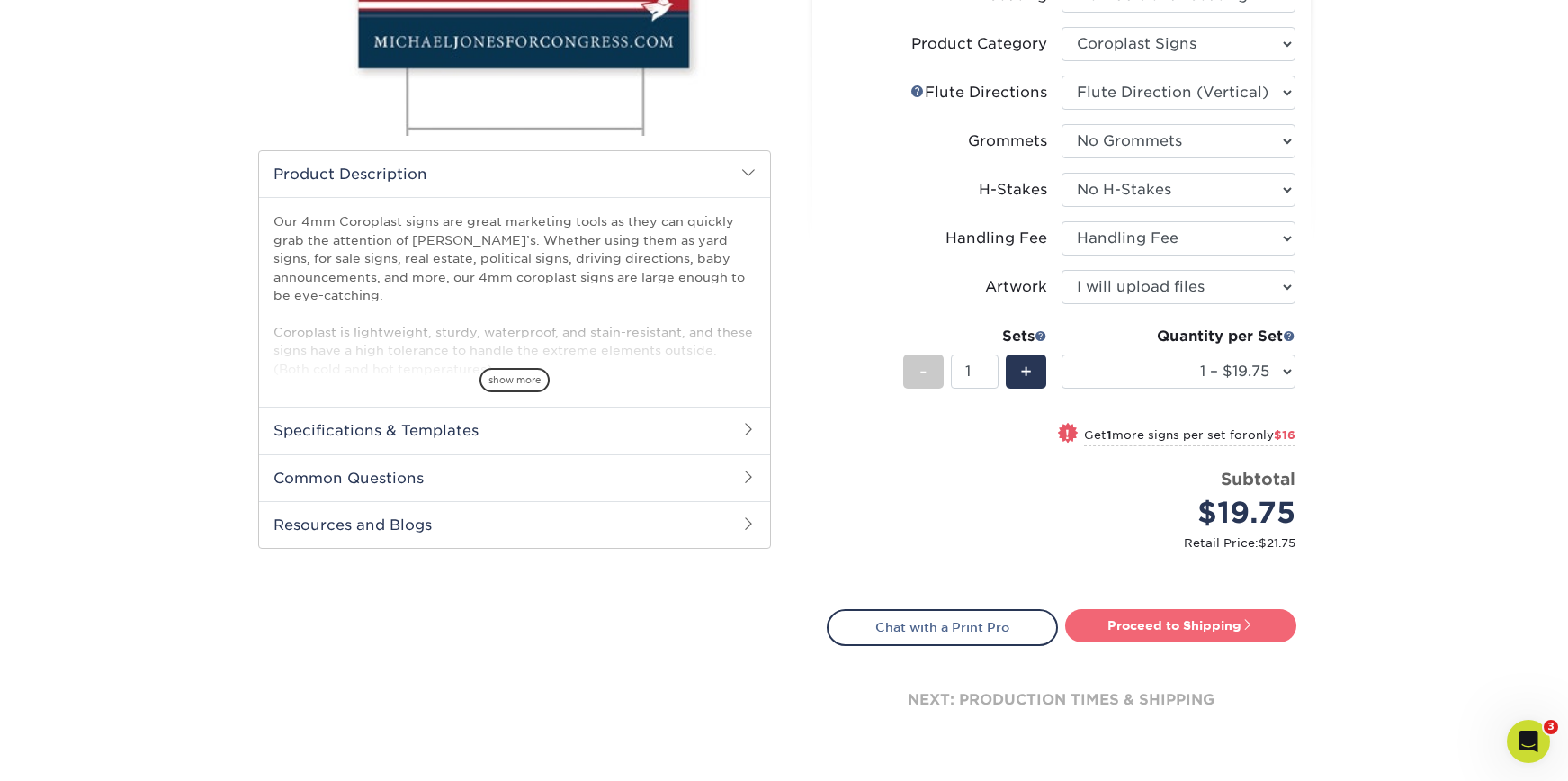
click at [1168, 614] on link "Proceed to Shipping" at bounding box center [1180, 625] width 231 height 32
type input "Set 1"
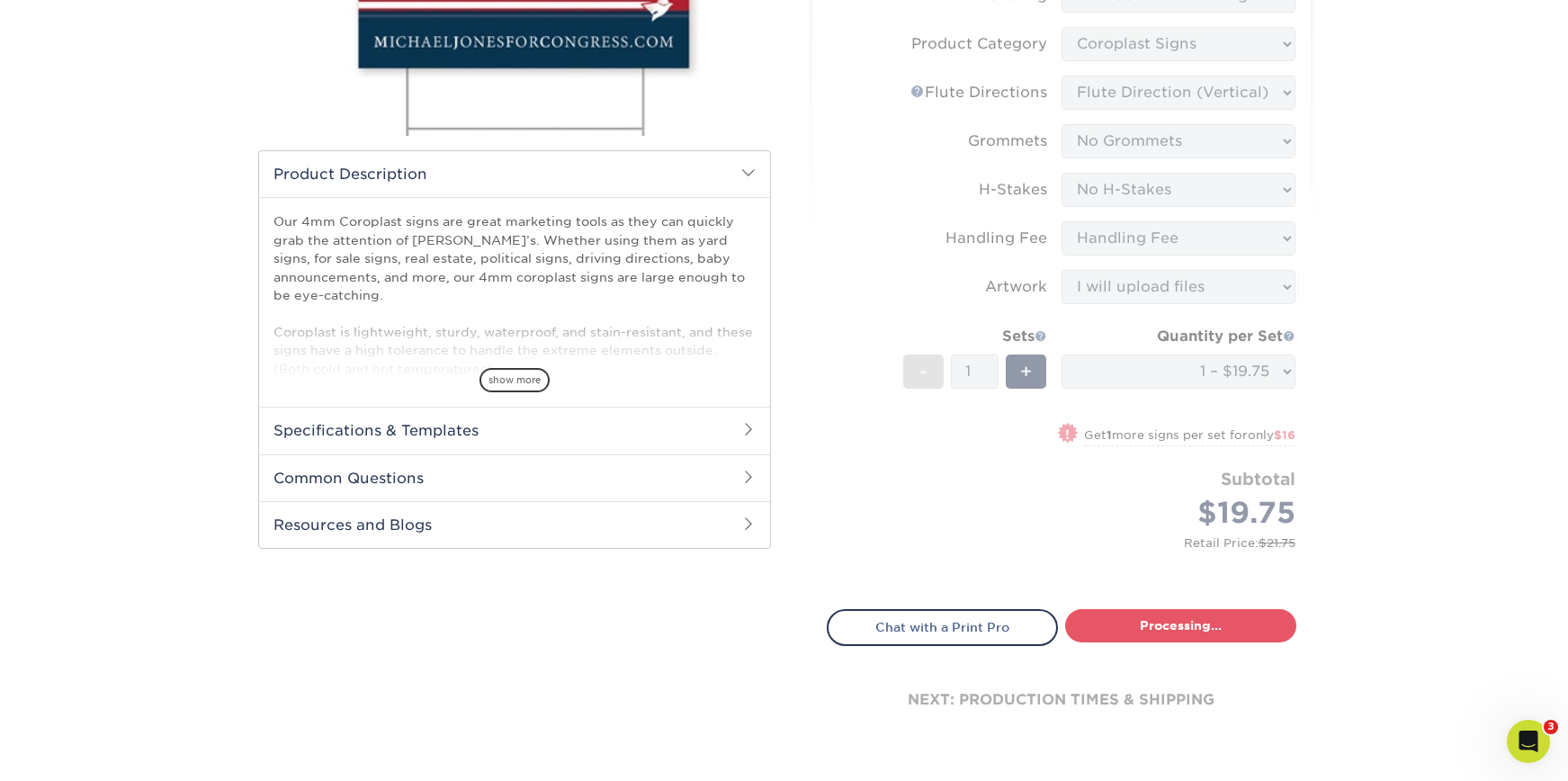
select select "044640a2-81e0-4a14-b128-5232b6ab5635"
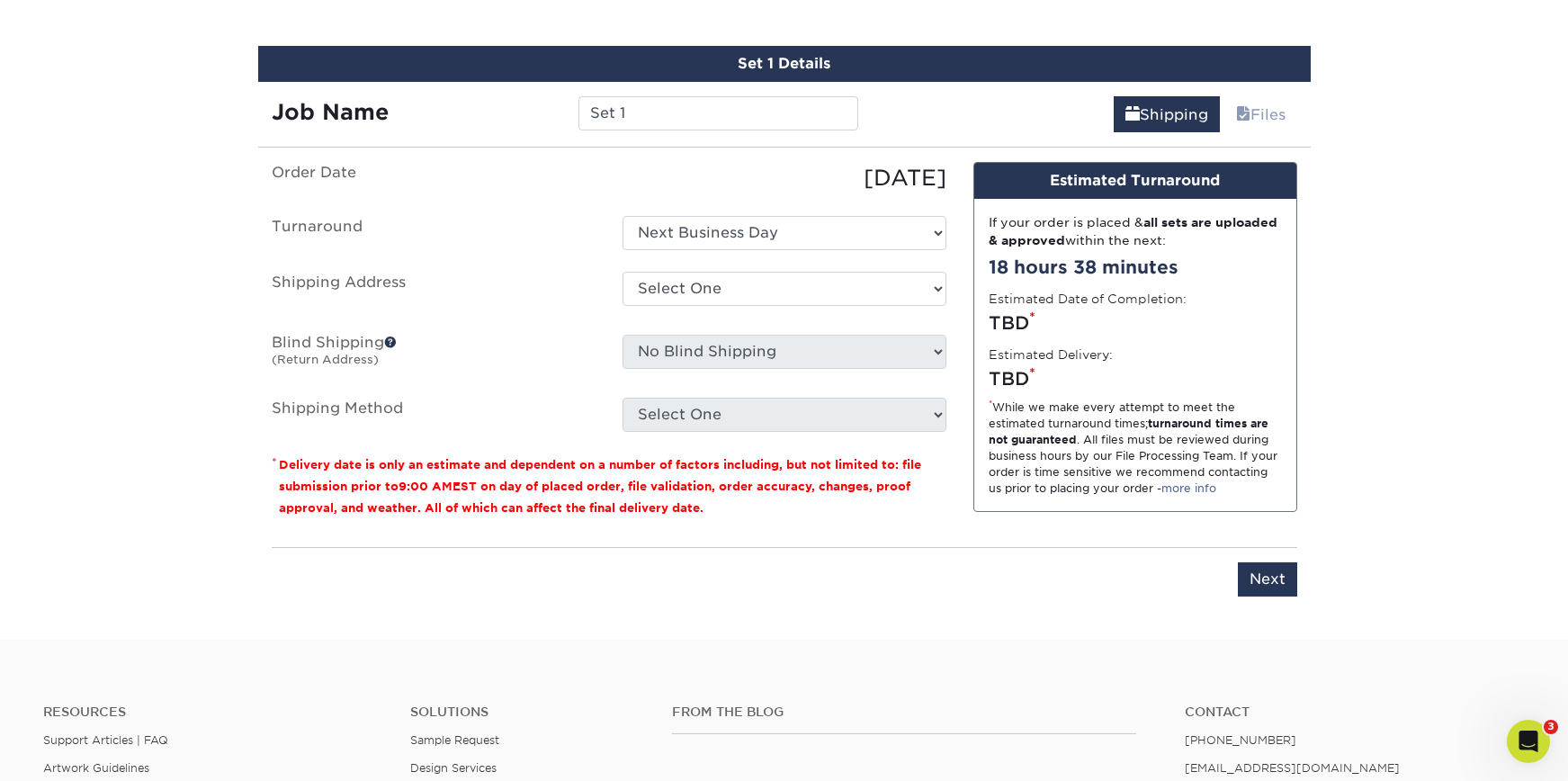
scroll to position [1056, 0]
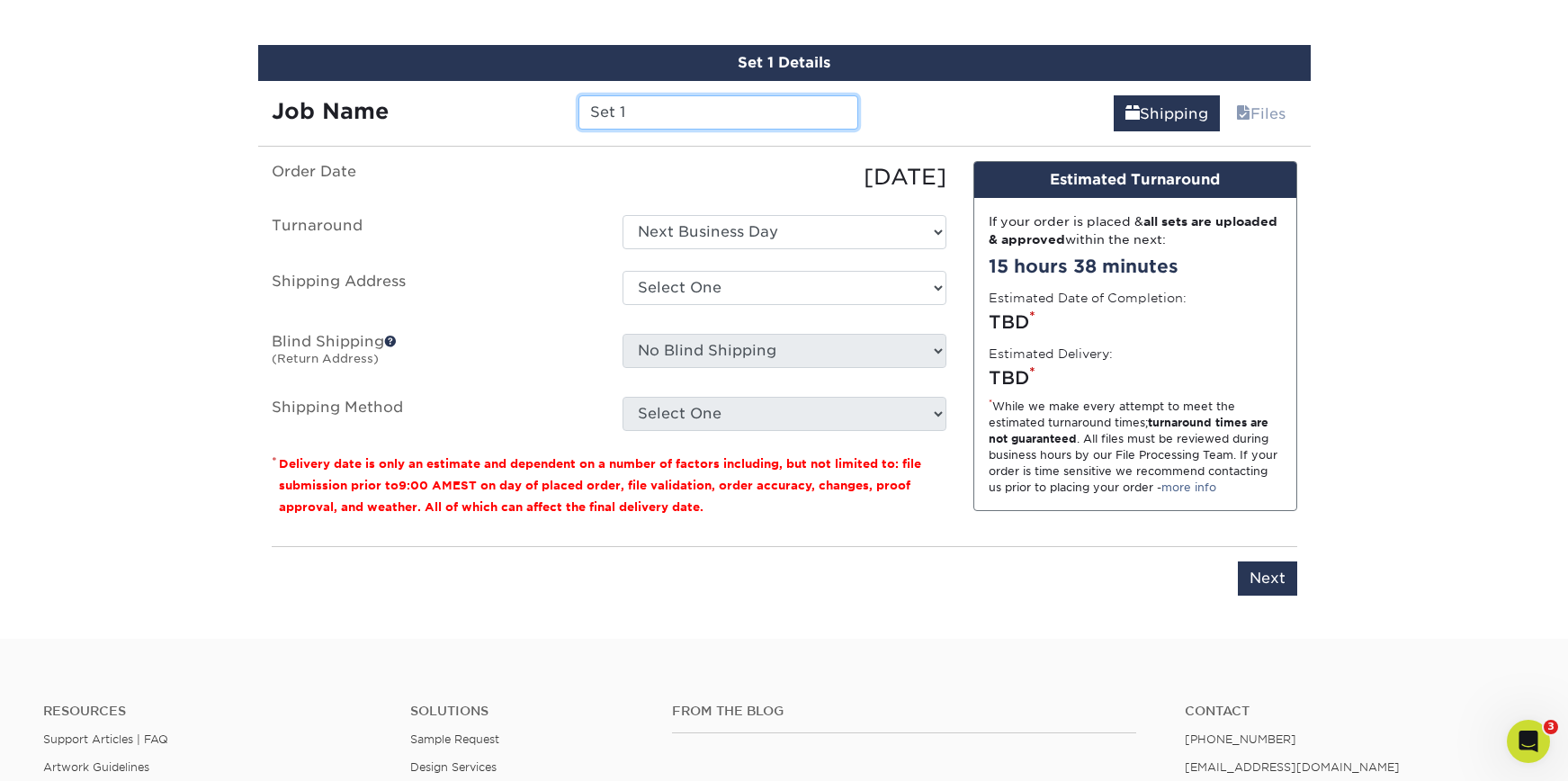
drag, startPoint x: 657, startPoint y: 112, endPoint x: 574, endPoint y: 110, distance: 82.8
click at [574, 110] on div "Set 1" at bounding box center [718, 112] width 307 height 34
click at [643, 112] on input "Deck - Right Arrow 24x36" at bounding box center [718, 112] width 280 height 34
click at [824, 108] on input "Deck - Additional Right Arrow 24x36" at bounding box center [718, 112] width 280 height 34
type input "Deck - Additional Right Arrow 24x36"
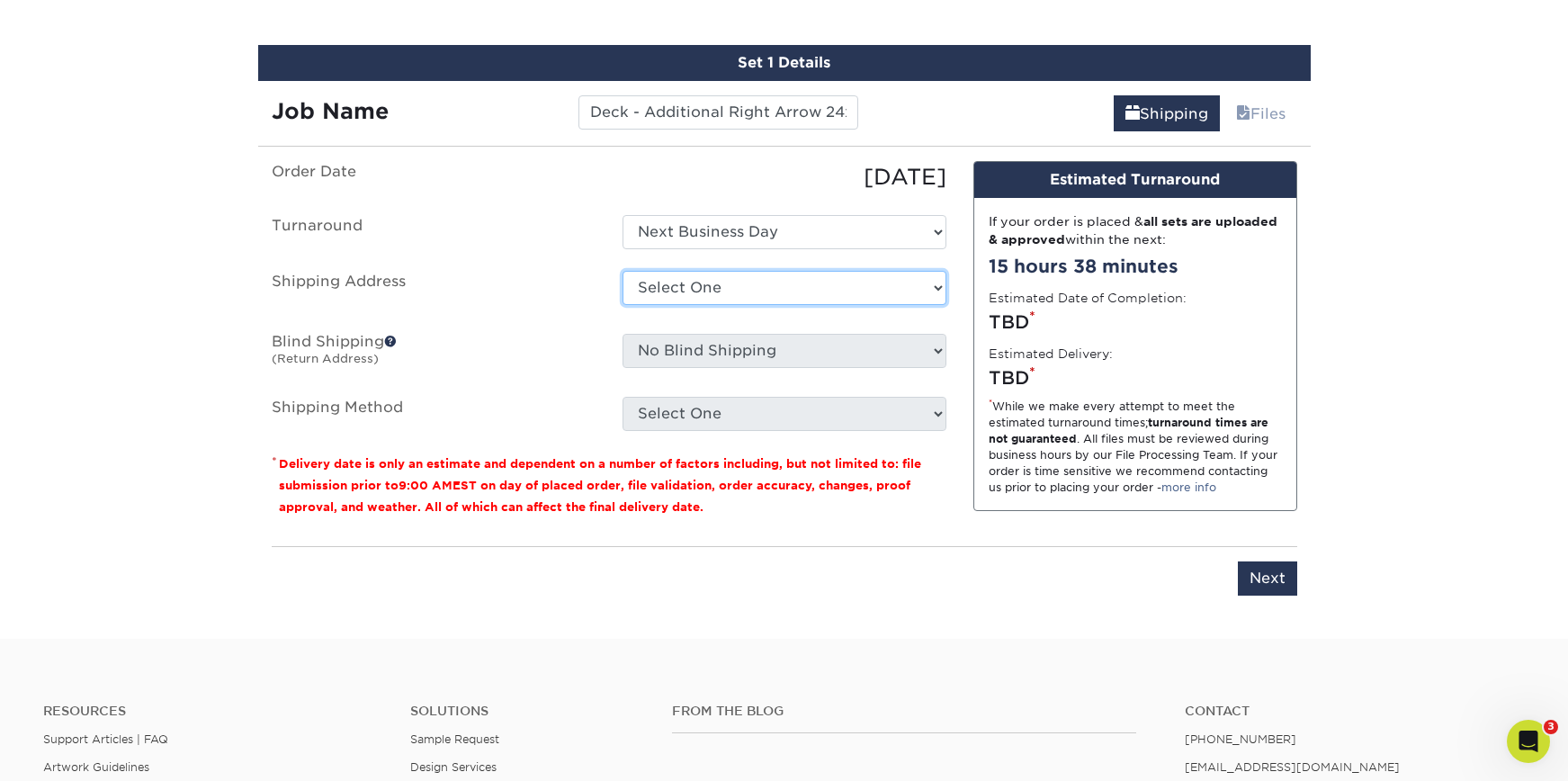
click at [767, 299] on select "Select One Buck County Playhouse - FOH Bucks County Playhouse Bucks County Play…" at bounding box center [785, 288] width 324 height 34
select select "69707"
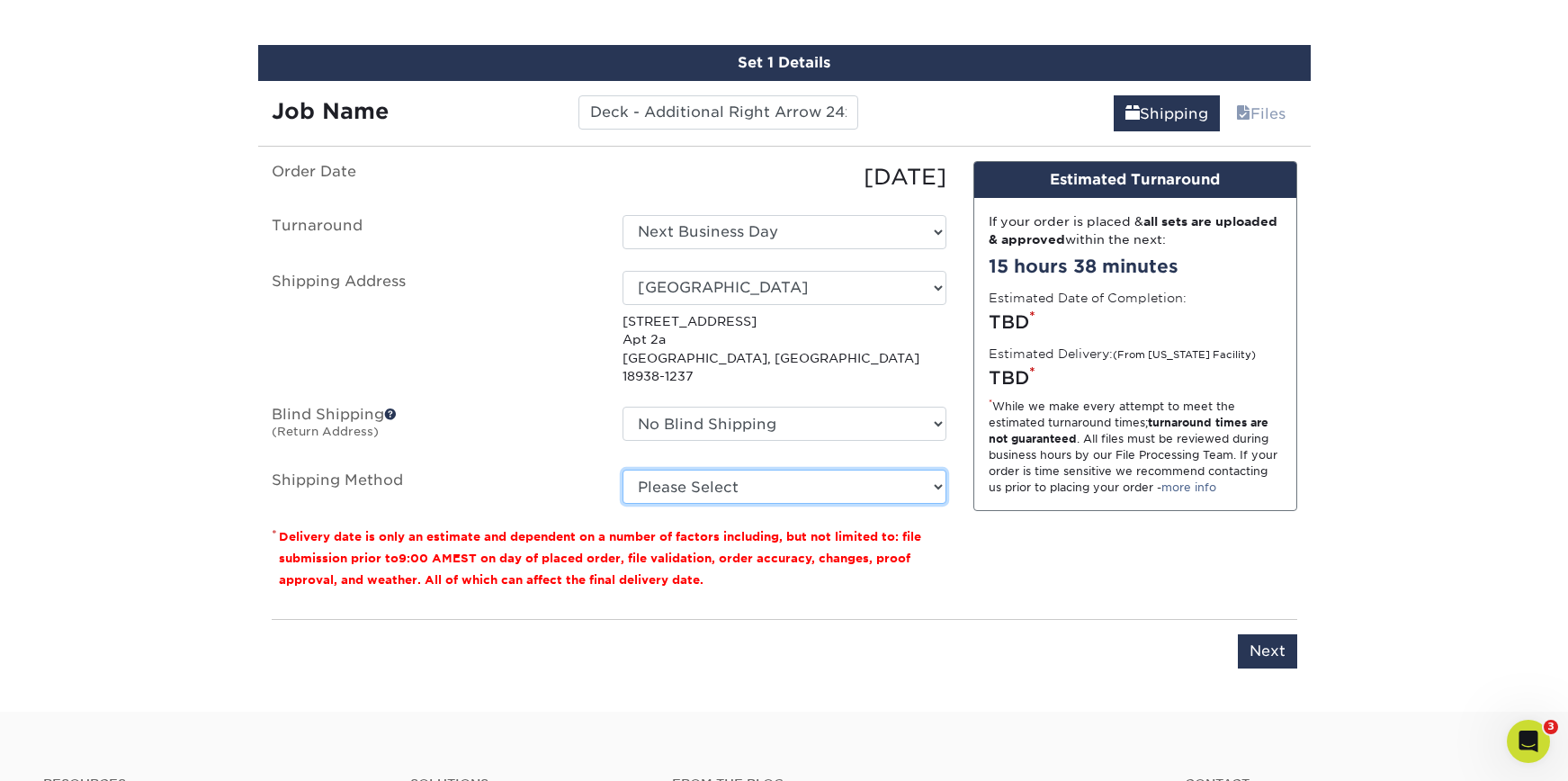
click at [706, 470] on select "Please Select Flat Rate Shipping (+$11.20) 3 Day Shipping Service (+$18.69) Gro…" at bounding box center [785, 487] width 324 height 34
select select "G4MFLATRATE"
click at [623, 470] on select "Please Select Flat Rate Shipping (+$11.20) 3 Day Shipping Service (+$18.69) Gro…" at bounding box center [785, 487] width 324 height 34
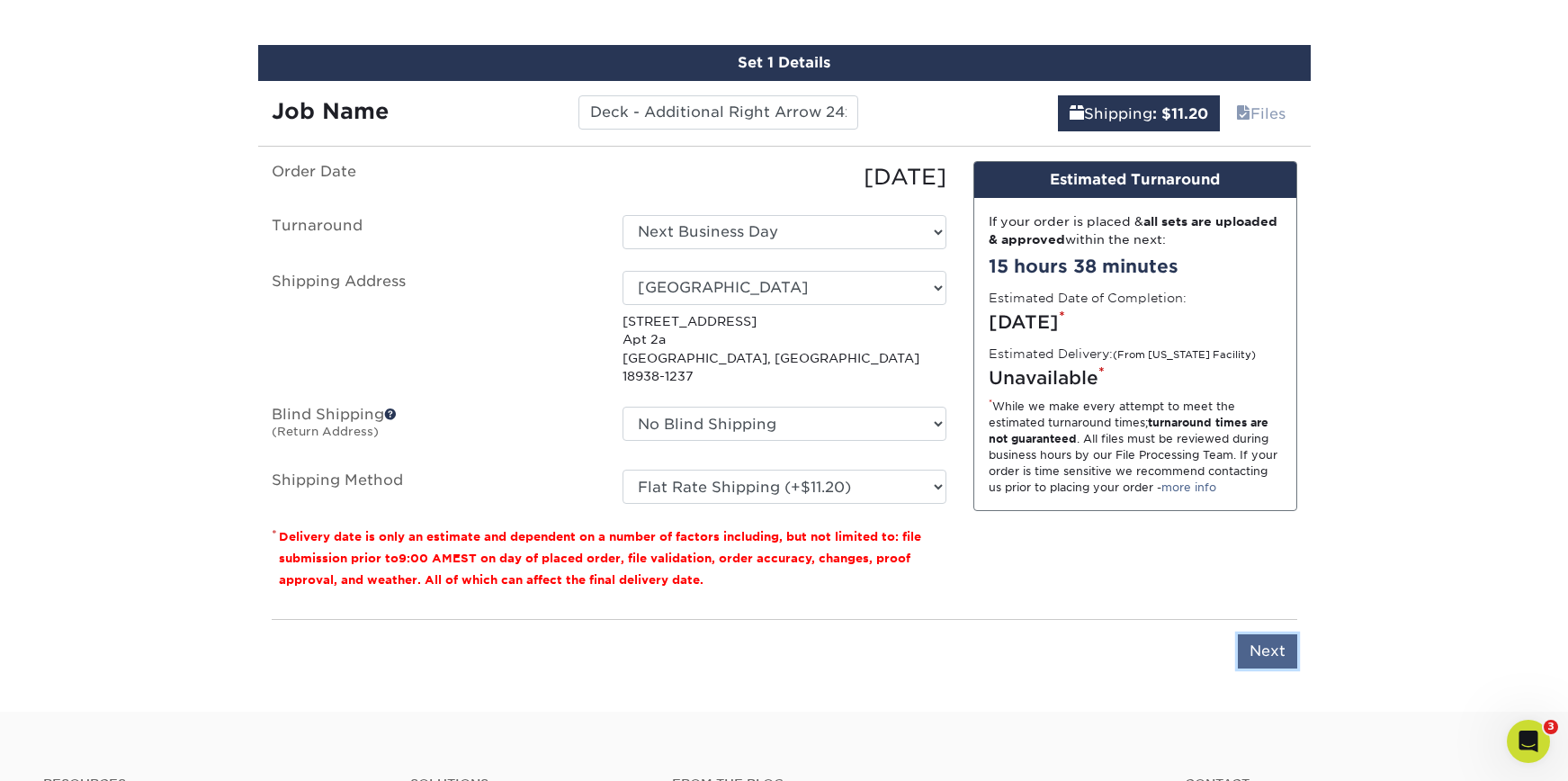
click at [1269, 635] on input "Next" at bounding box center [1267, 651] width 59 height 34
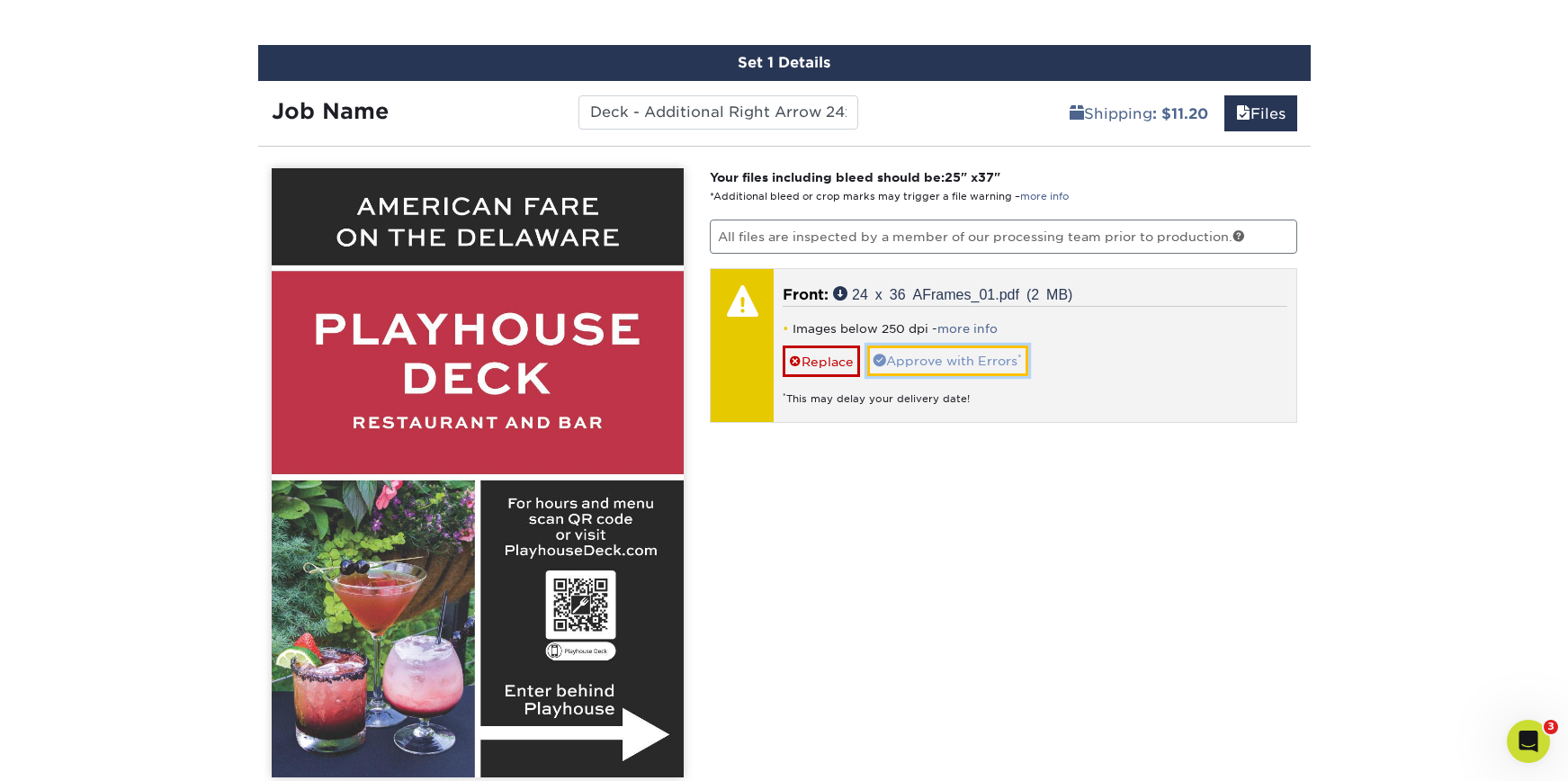
click at [981, 358] on link "Approve with Errors *" at bounding box center [947, 360] width 161 height 31
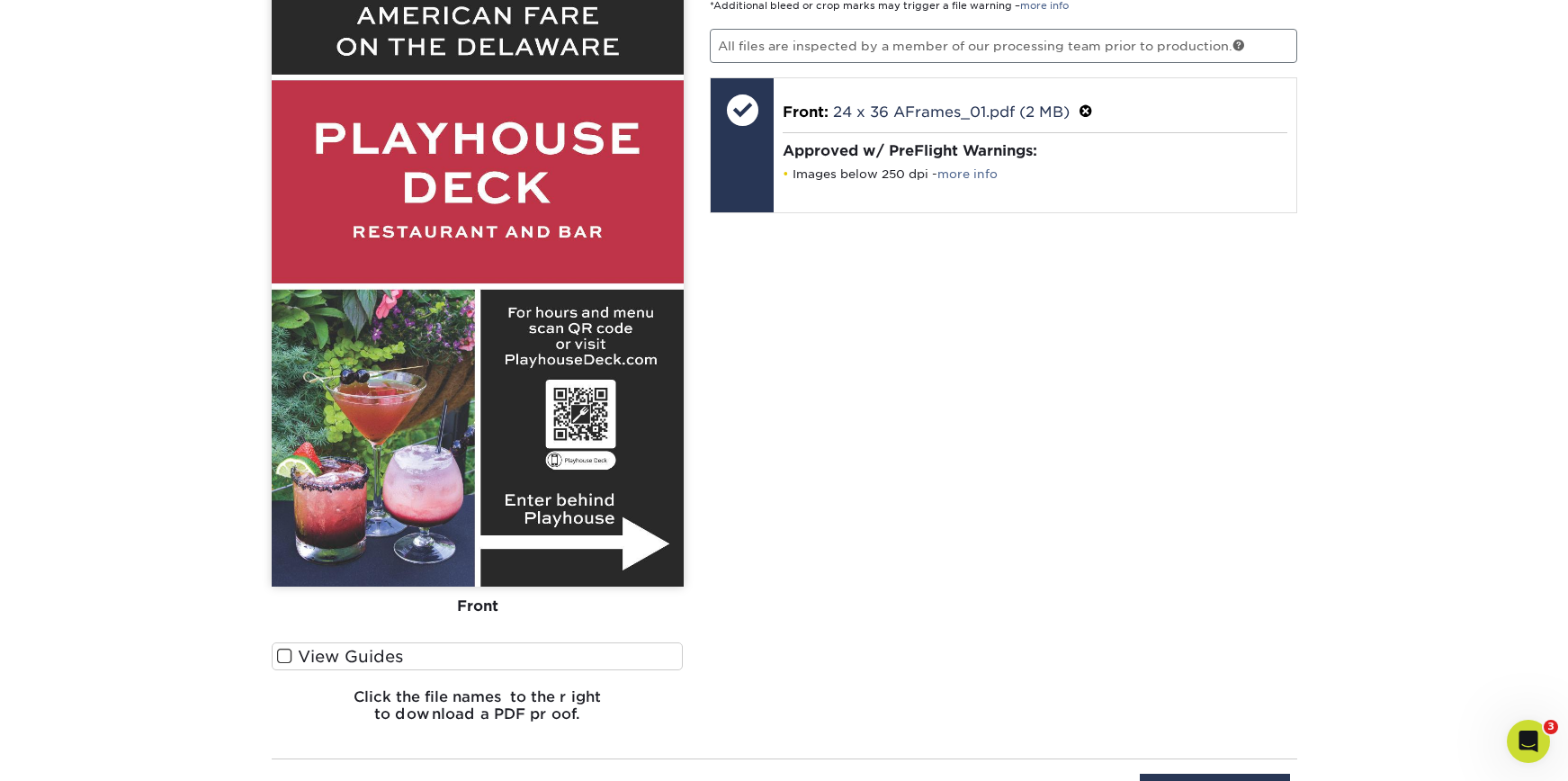
scroll to position [1437, 0]
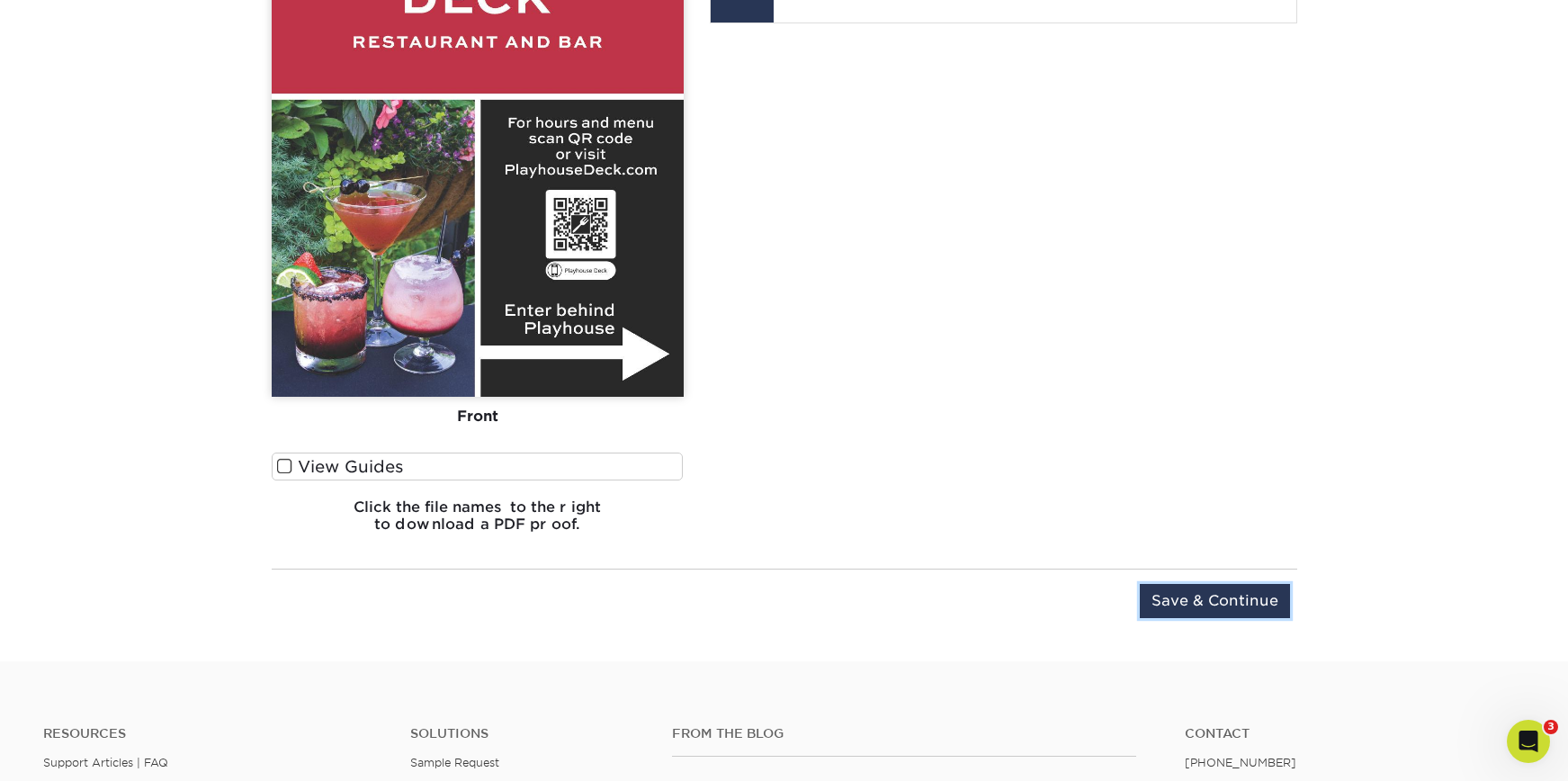
click at [1249, 603] on input "Save & Continue" at bounding box center [1215, 601] width 150 height 34
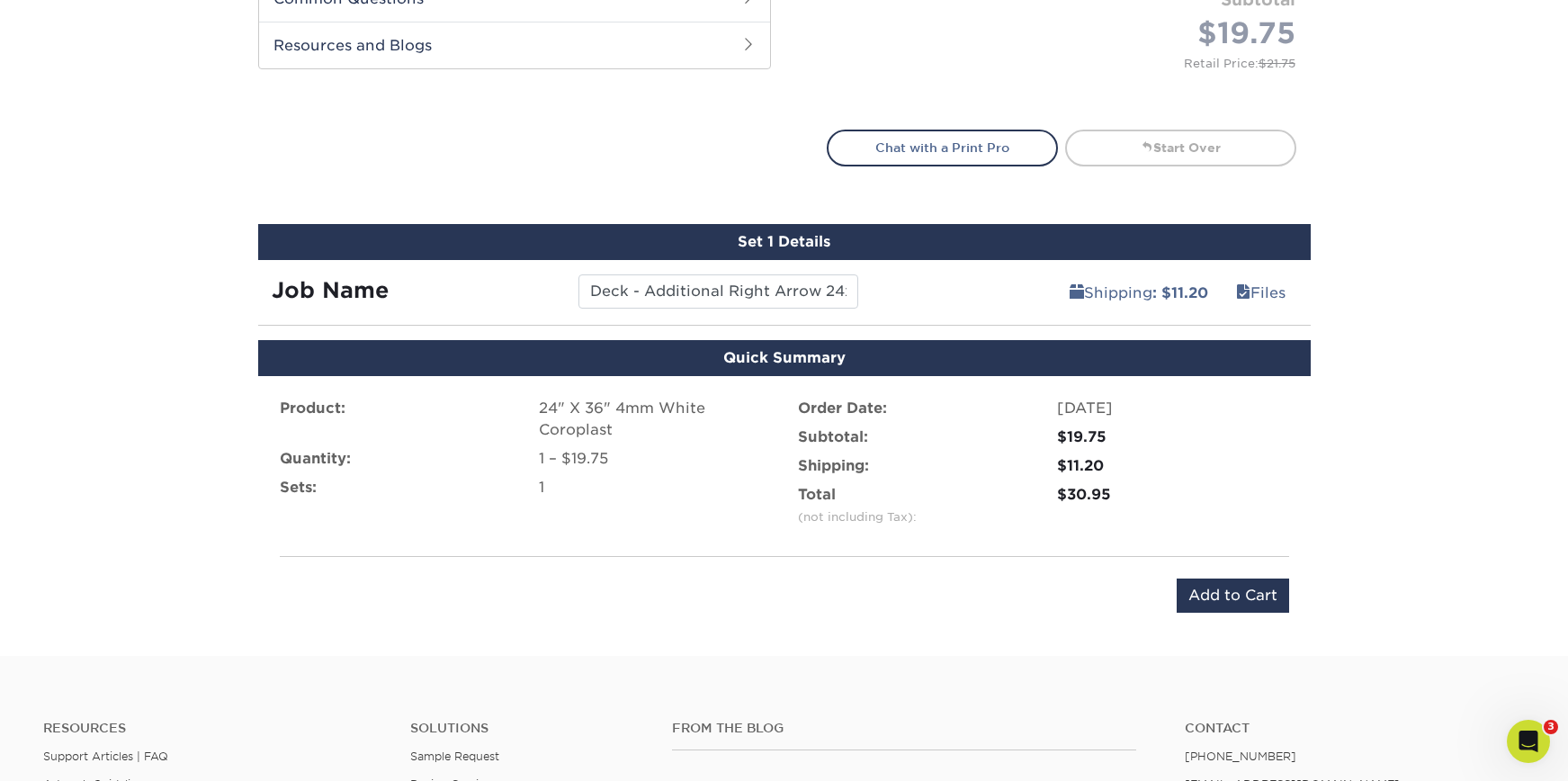
scroll to position [880, 0]
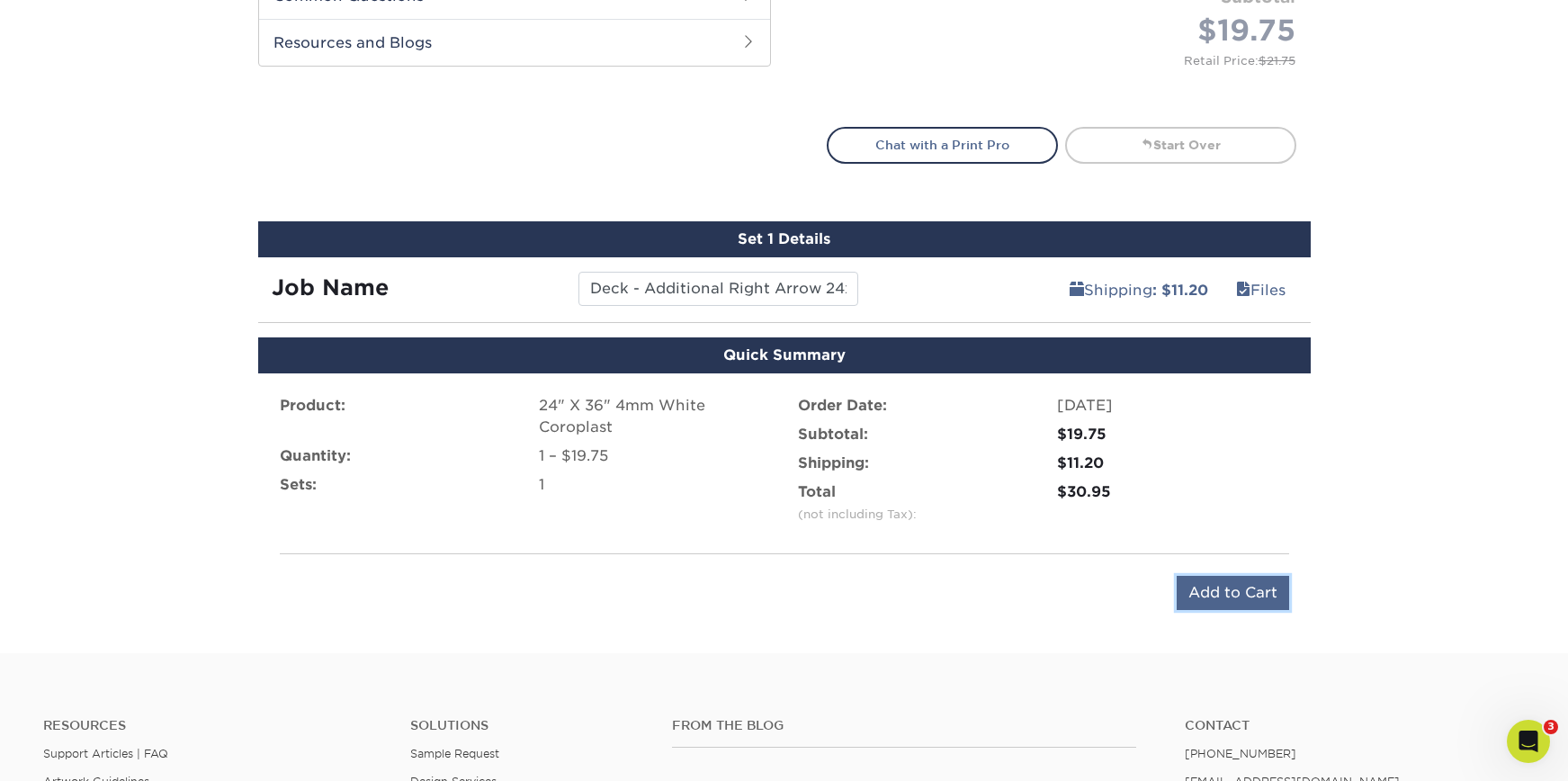
click at [1262, 582] on input "Add to Cart" at bounding box center [1233, 593] width 112 height 34
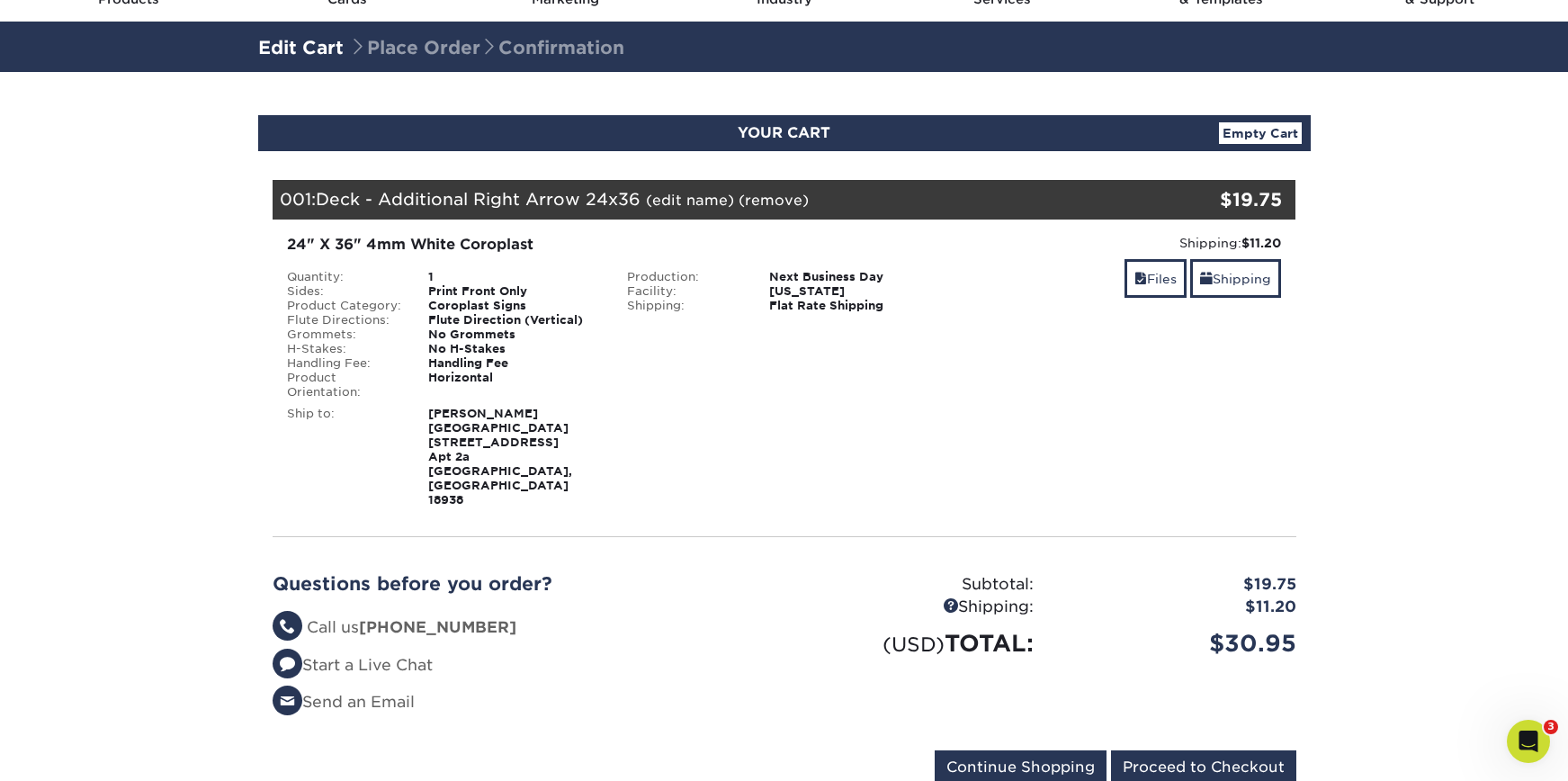
scroll to position [111, 0]
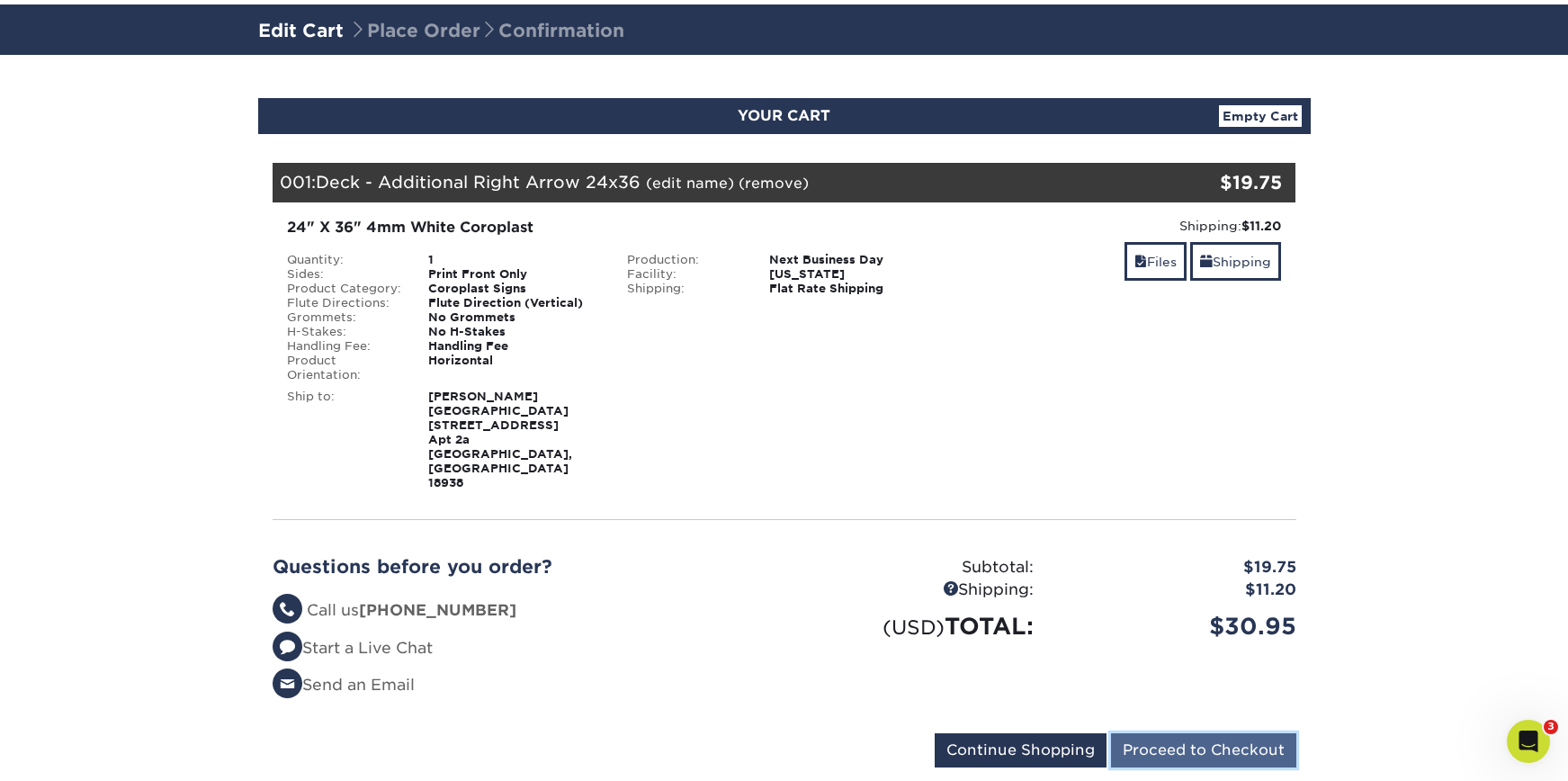
click at [1197, 733] on input "Proceed to Checkout" at bounding box center [1203, 750] width 185 height 34
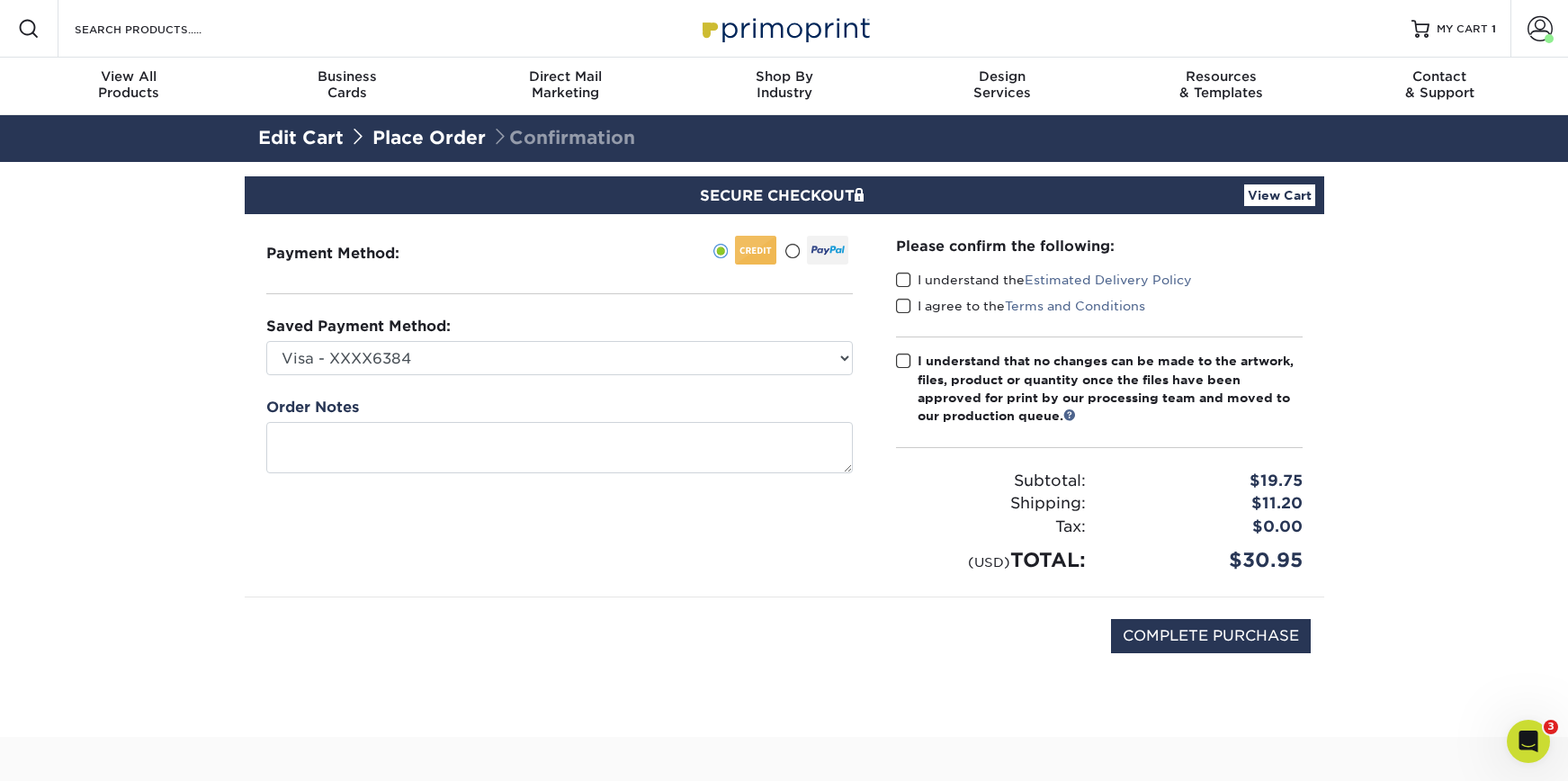
click at [902, 282] on span at bounding box center [903, 280] width 15 height 17
click at [0, 0] on input "I understand the Estimated Delivery Policy" at bounding box center [0, 0] width 0 height 0
click at [904, 302] on span at bounding box center [903, 306] width 15 height 17
click at [0, 0] on input "I agree to the Terms and Conditions" at bounding box center [0, 0] width 0 height 0
click at [903, 354] on span at bounding box center [903, 361] width 15 height 17
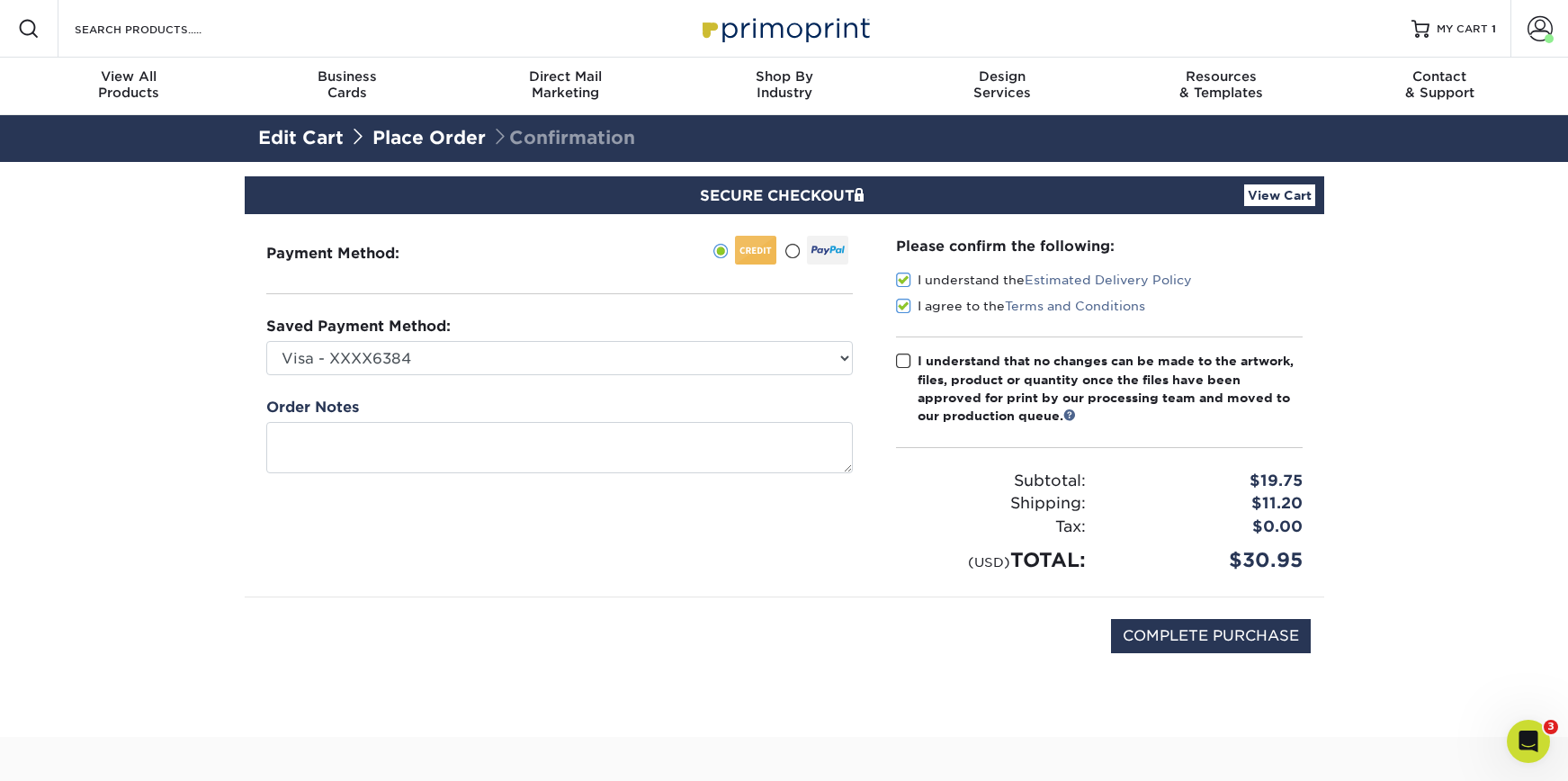
click at [0, 0] on input "I understand that no changes can be made to the artwork, files, product or quan…" at bounding box center [0, 0] width 0 height 0
click at [1198, 626] on input "COMPLETE PURCHASE" at bounding box center [1211, 636] width 200 height 34
type input "PROCESSING, PLEASE WAIT..."
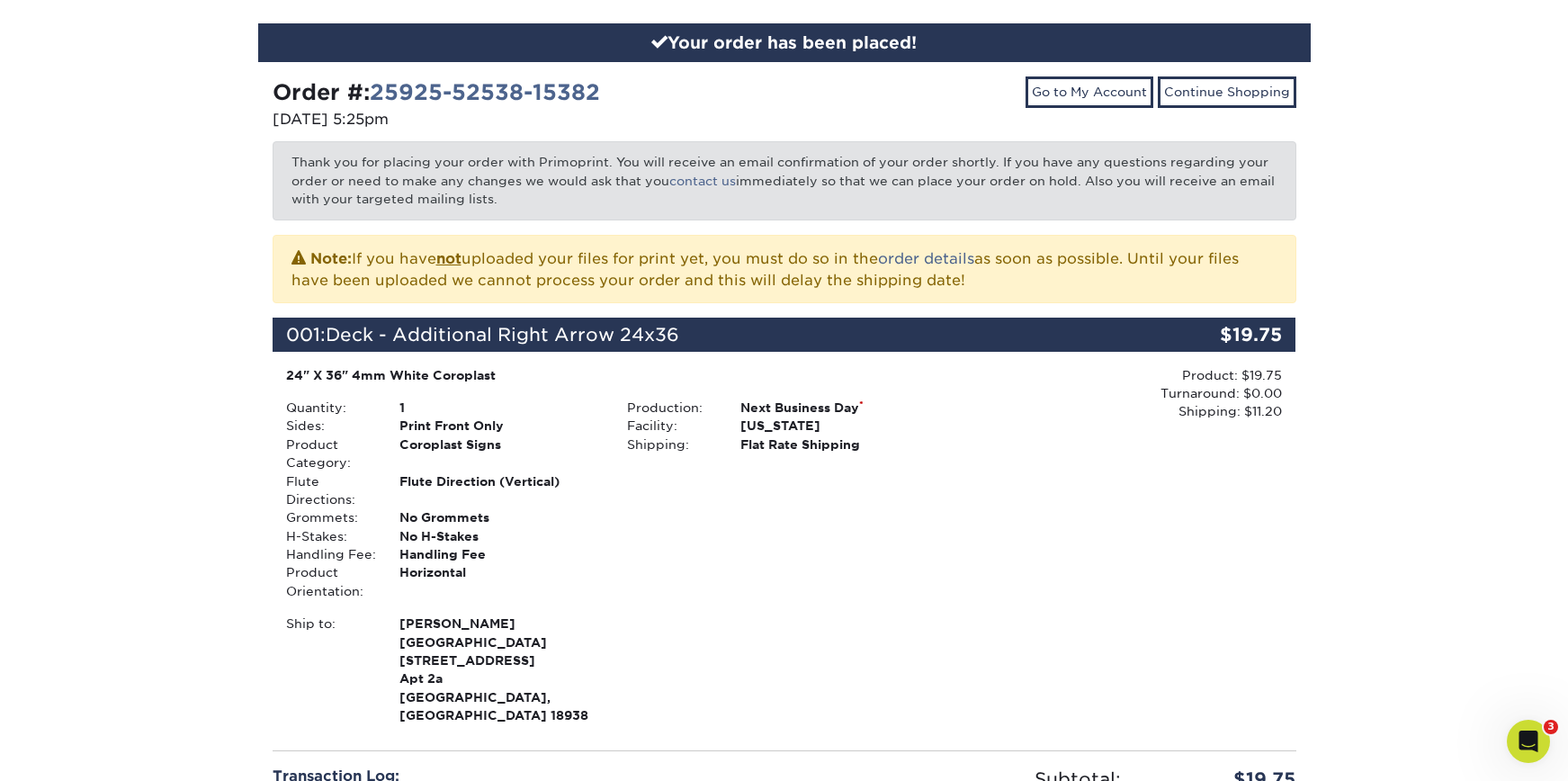
scroll to position [444, 0]
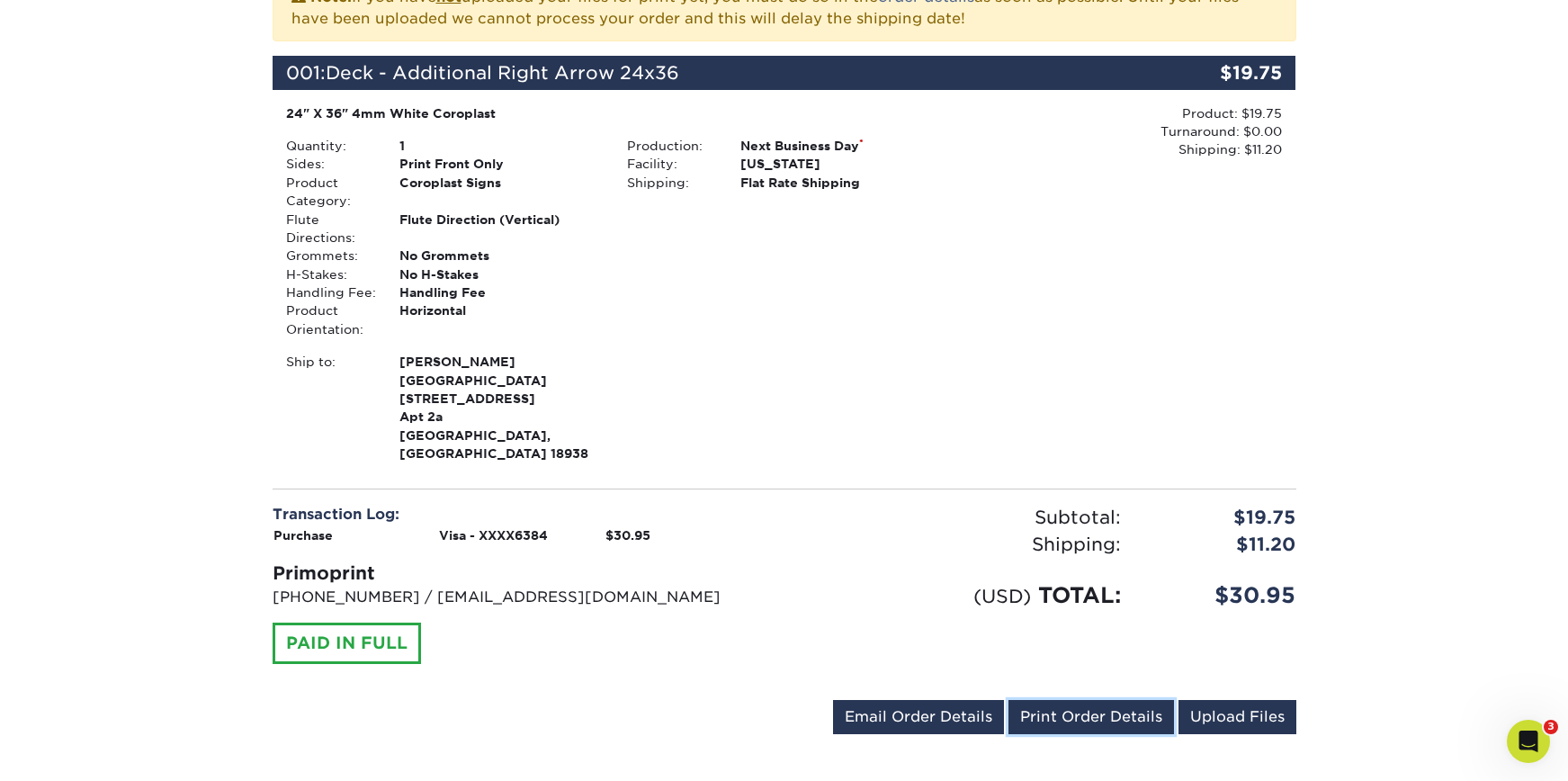
drag, startPoint x: 1026, startPoint y: 690, endPoint x: 1382, endPoint y: 678, distance: 355.6
click at [1026, 700] on link "Print Order Details" at bounding box center [1092, 717] width 166 height 34
